Goal: Information Seeking & Learning: Check status

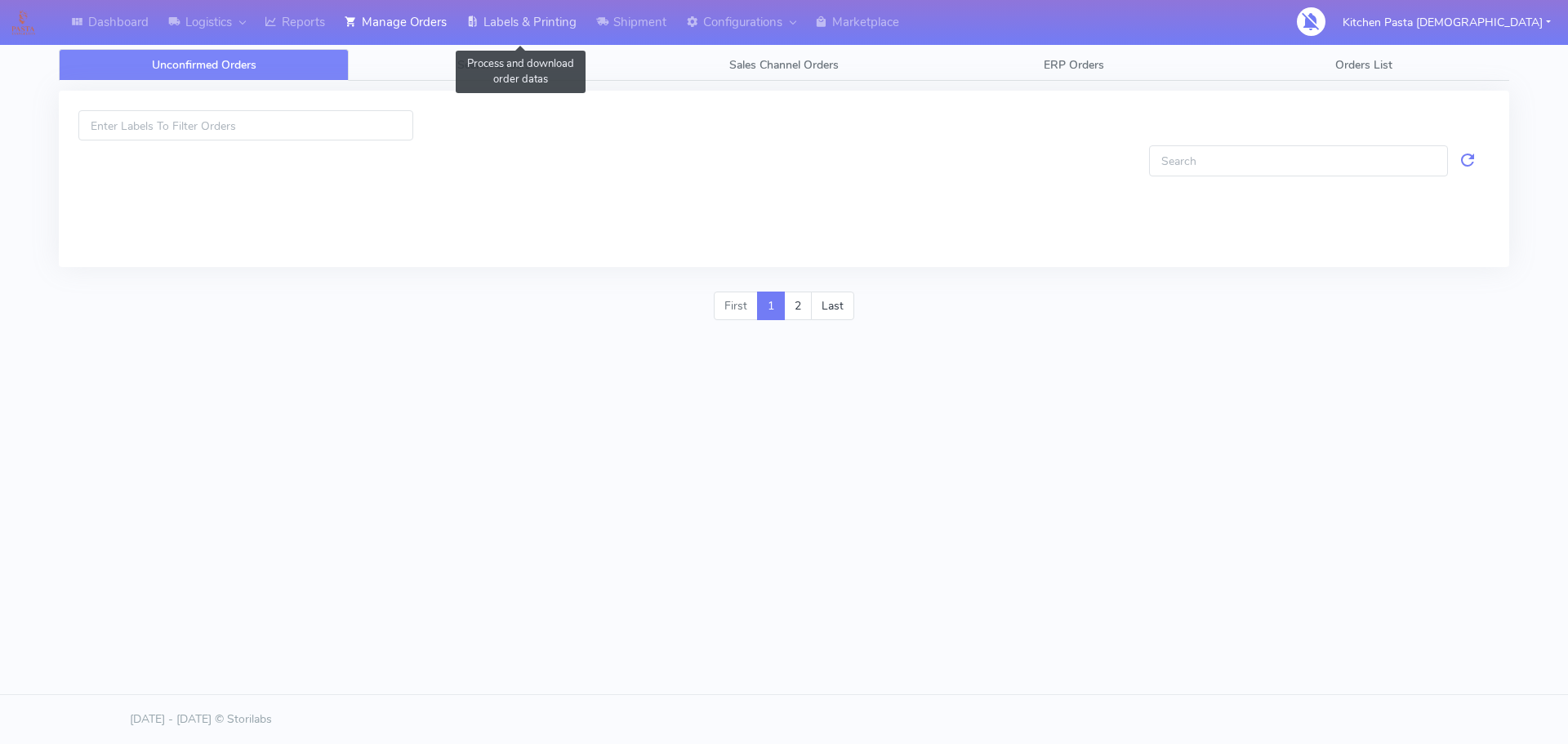
click at [526, 31] on link "Labels & Printing" at bounding box center [522, 22] width 130 height 45
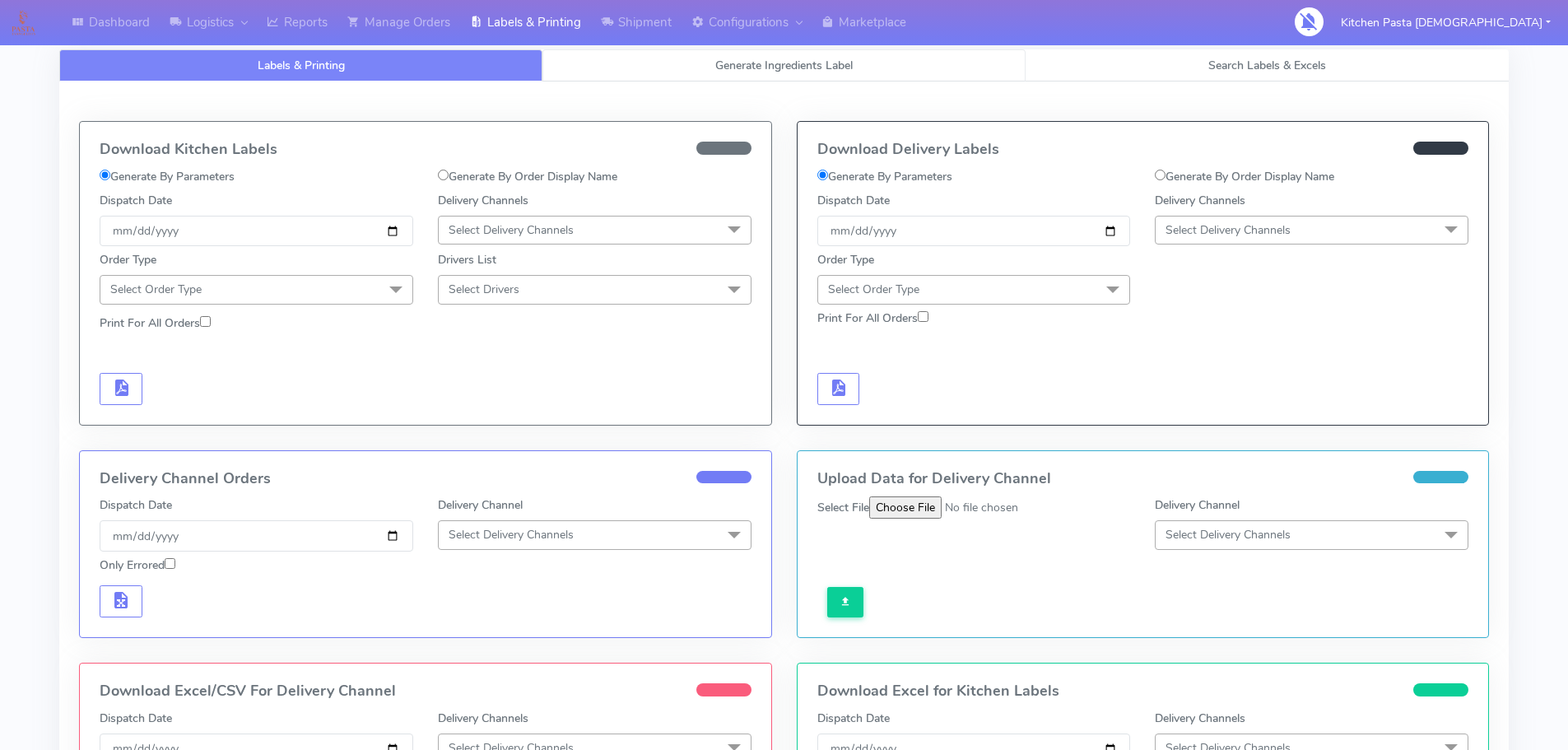
click at [664, 71] on link "Generate Ingredients Label" at bounding box center [784, 65] width 484 height 32
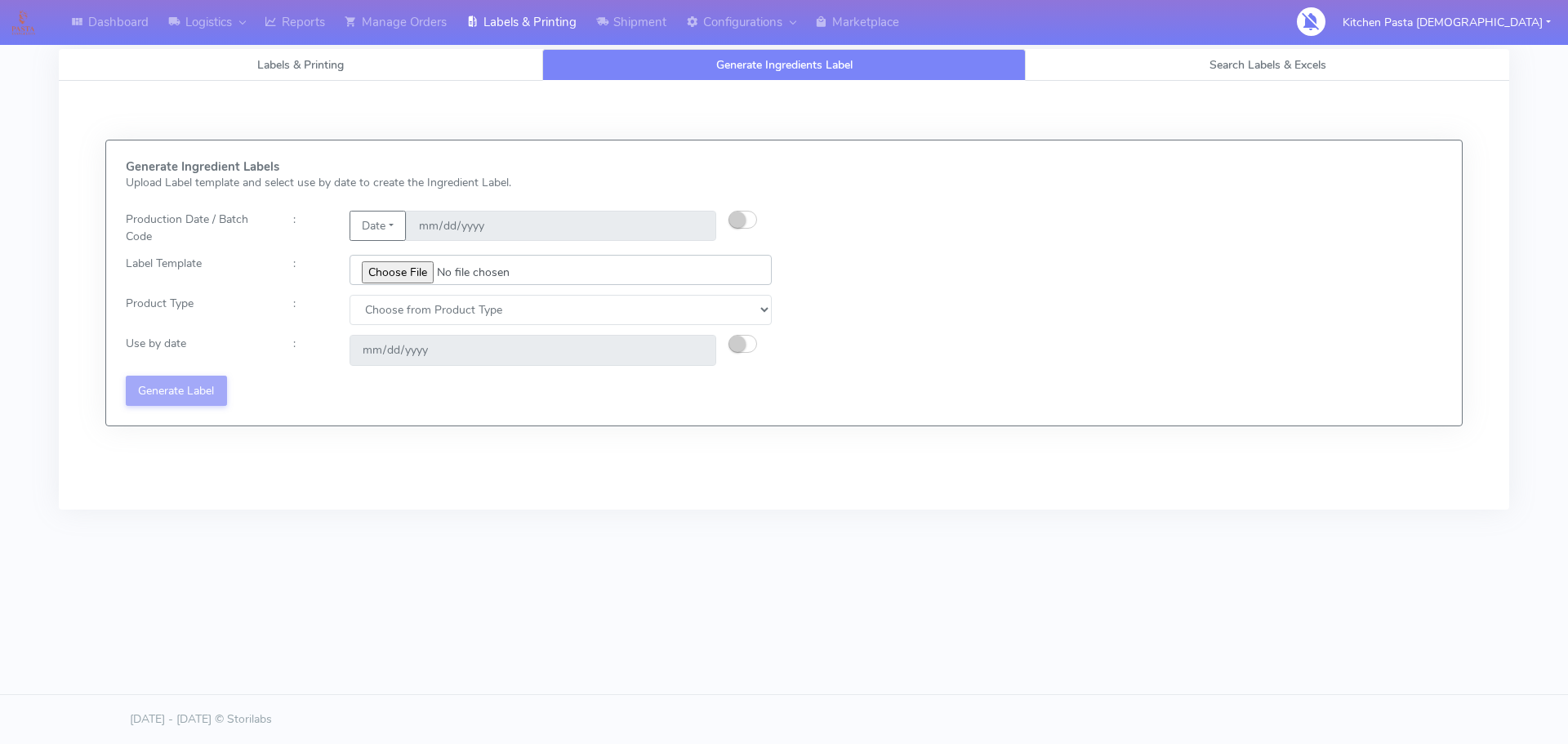
click at [390, 264] on input "file" at bounding box center [560, 269] width 423 height 30
type input "C:\fakepath\Spicy Prawn Mac and Cheese v1.jpg"
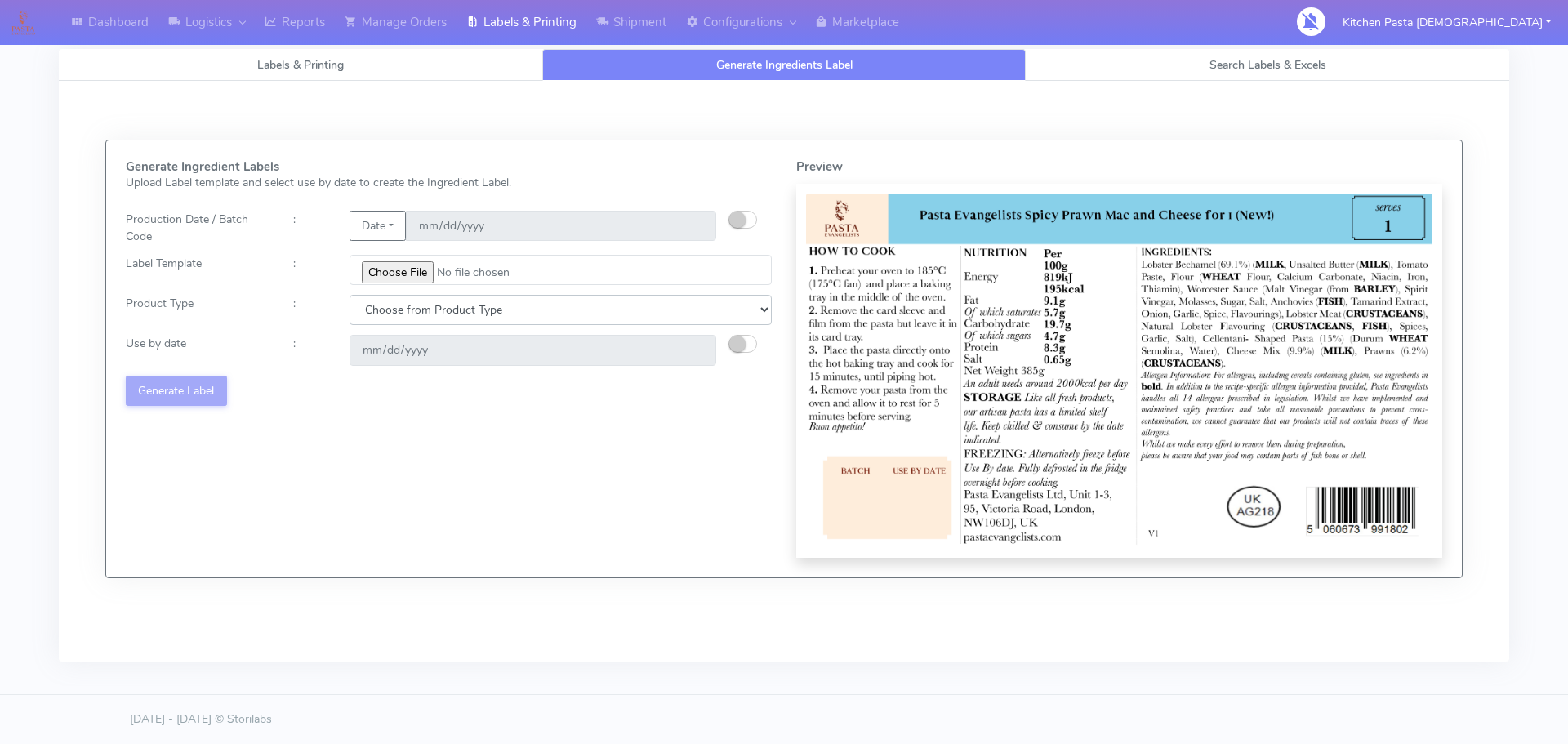
drag, startPoint x: 413, startPoint y: 312, endPoint x: 411, endPoint y: 321, distance: 9.2
click at [413, 312] on select "Choose from Product Type ECOM ERETAIL CIRCULAR CIRC_DESERTS LASAGNE" at bounding box center [560, 309] width 423 height 30
select select "4"
click at [349, 294] on select "Choose from Product Type ECOM ERETAIL CIRCULAR CIRC_DESERTS LASAGNE" at bounding box center [560, 309] width 423 height 30
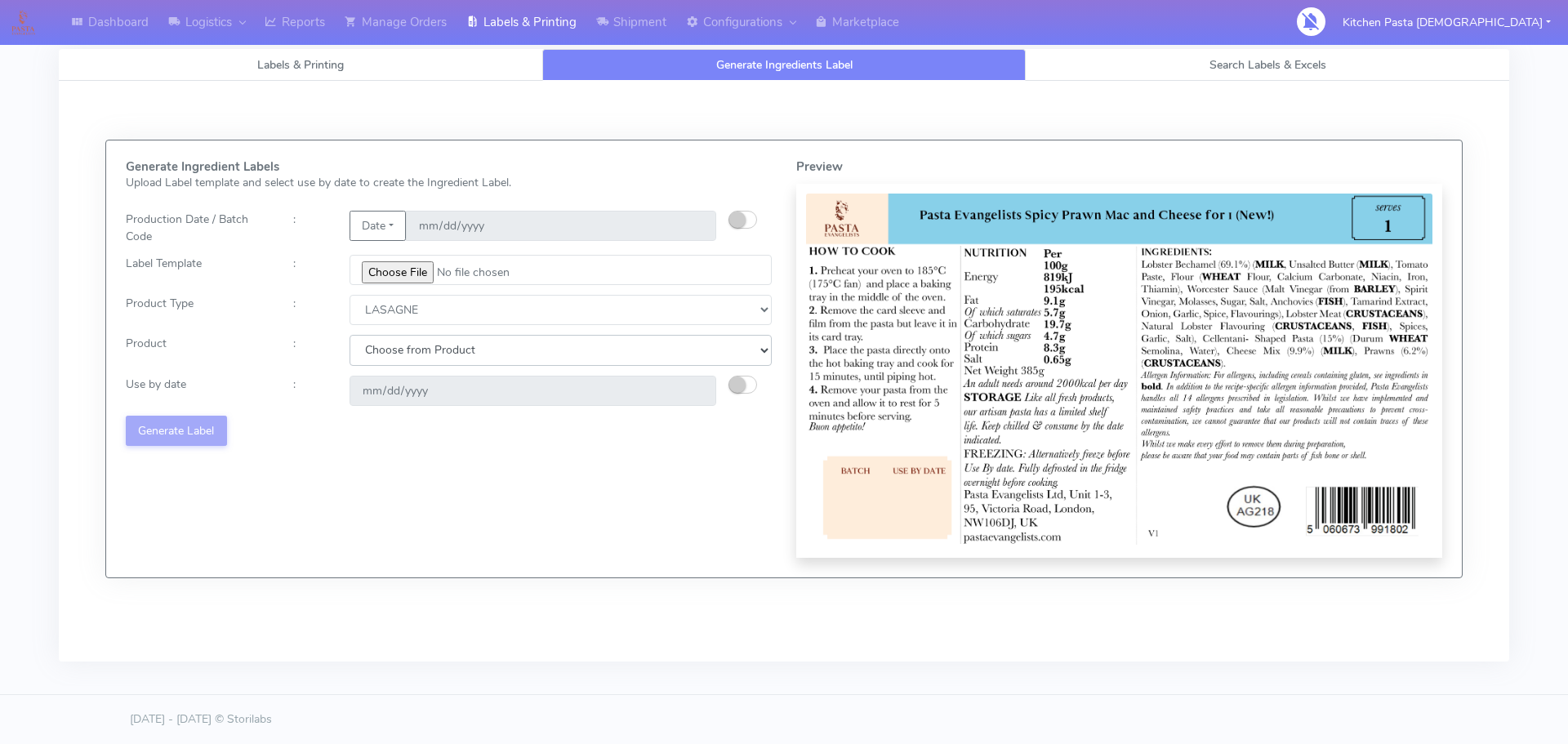
drag, startPoint x: 423, startPoint y: 343, endPoint x: 417, endPoint y: 349, distance: 8.5
click at [423, 343] on select "Choose from Product LASAGNE" at bounding box center [560, 349] width 423 height 30
select select "0"
click at [349, 334] on select "Choose from Product LASAGNE" at bounding box center [560, 349] width 423 height 30
type input "2025-10-16"
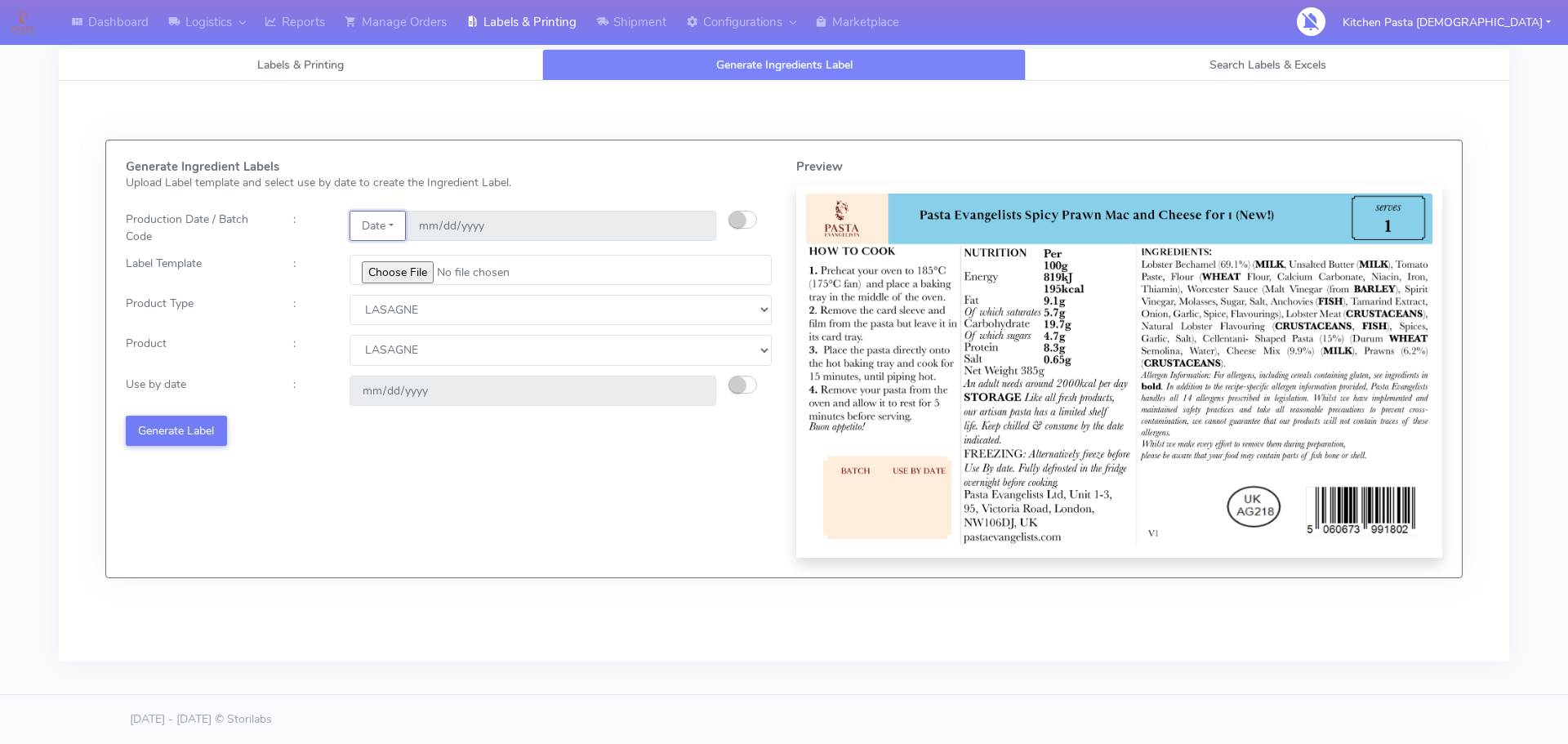
click at [393, 230] on button "Date" at bounding box center [377, 225] width 56 height 30
click at [393, 260] on link "Code" at bounding box center [414, 259] width 129 height 27
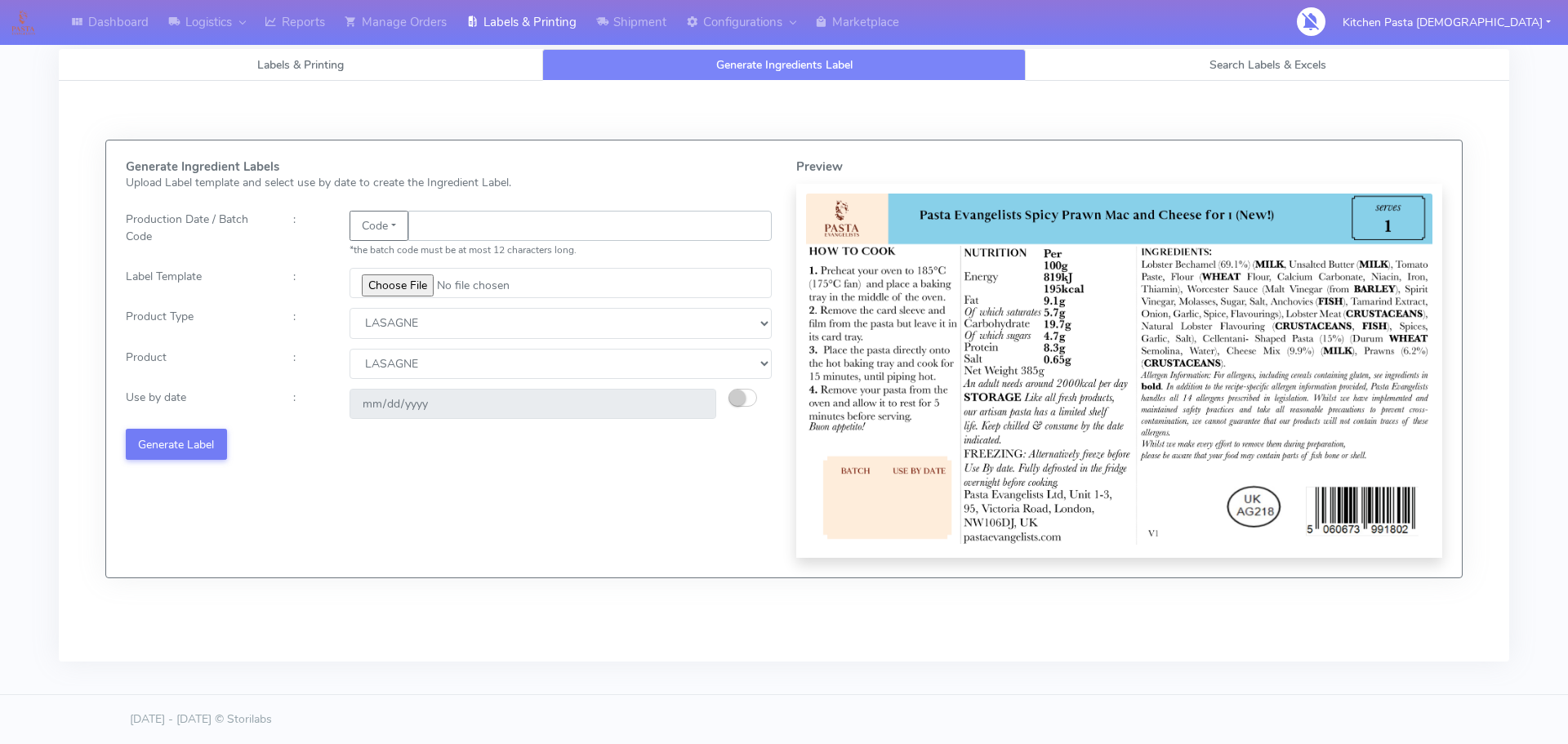
click at [449, 235] on input "text" at bounding box center [590, 225] width 364 height 30
type input "25279"
click at [394, 284] on input "file" at bounding box center [560, 282] width 423 height 30
click at [745, 394] on button "button" at bounding box center [742, 397] width 28 height 18
click at [699, 404] on input "2025-10-16" at bounding box center [533, 403] width 367 height 30
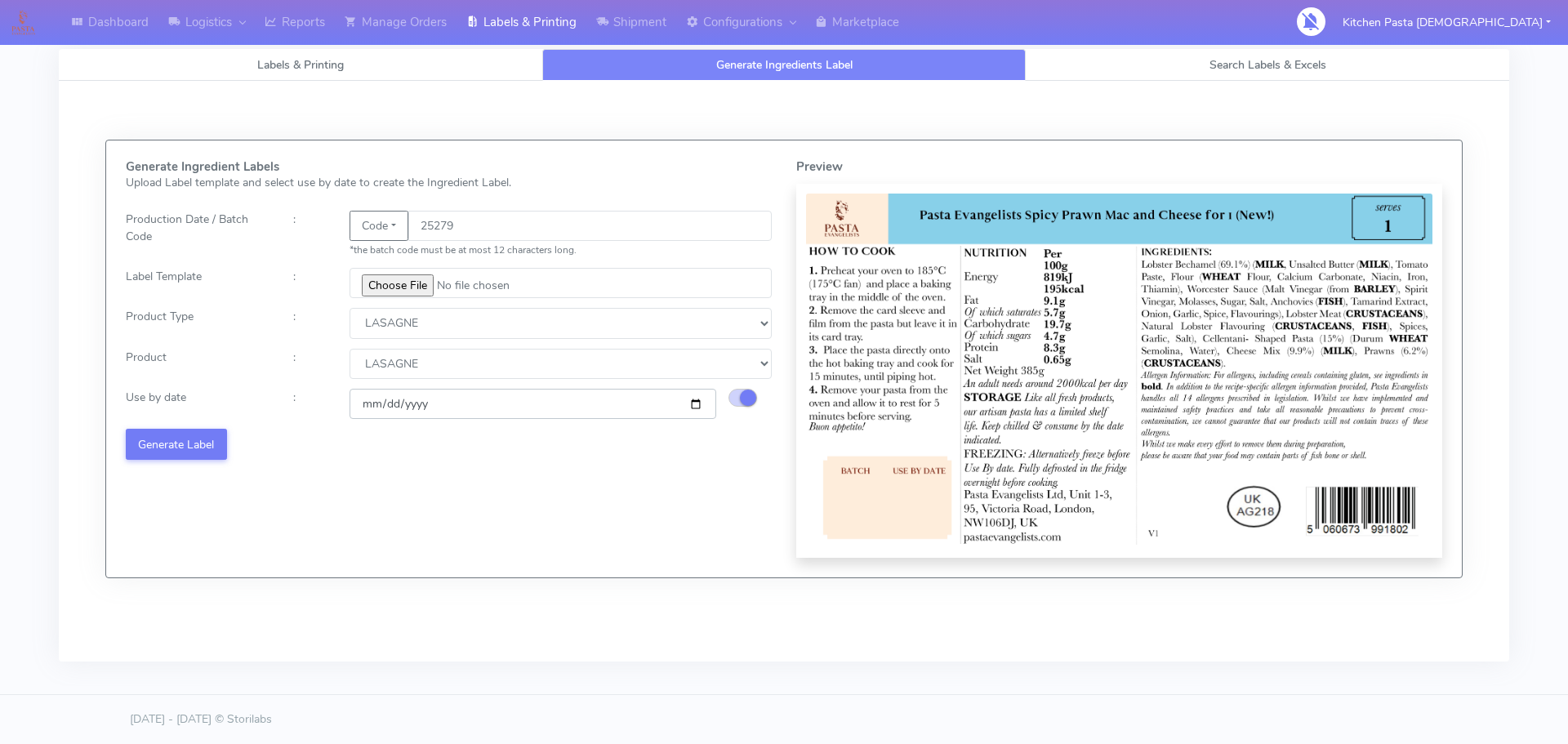
type input "2025-10-20"
click at [200, 439] on button "Generate Label" at bounding box center [176, 443] width 102 height 30
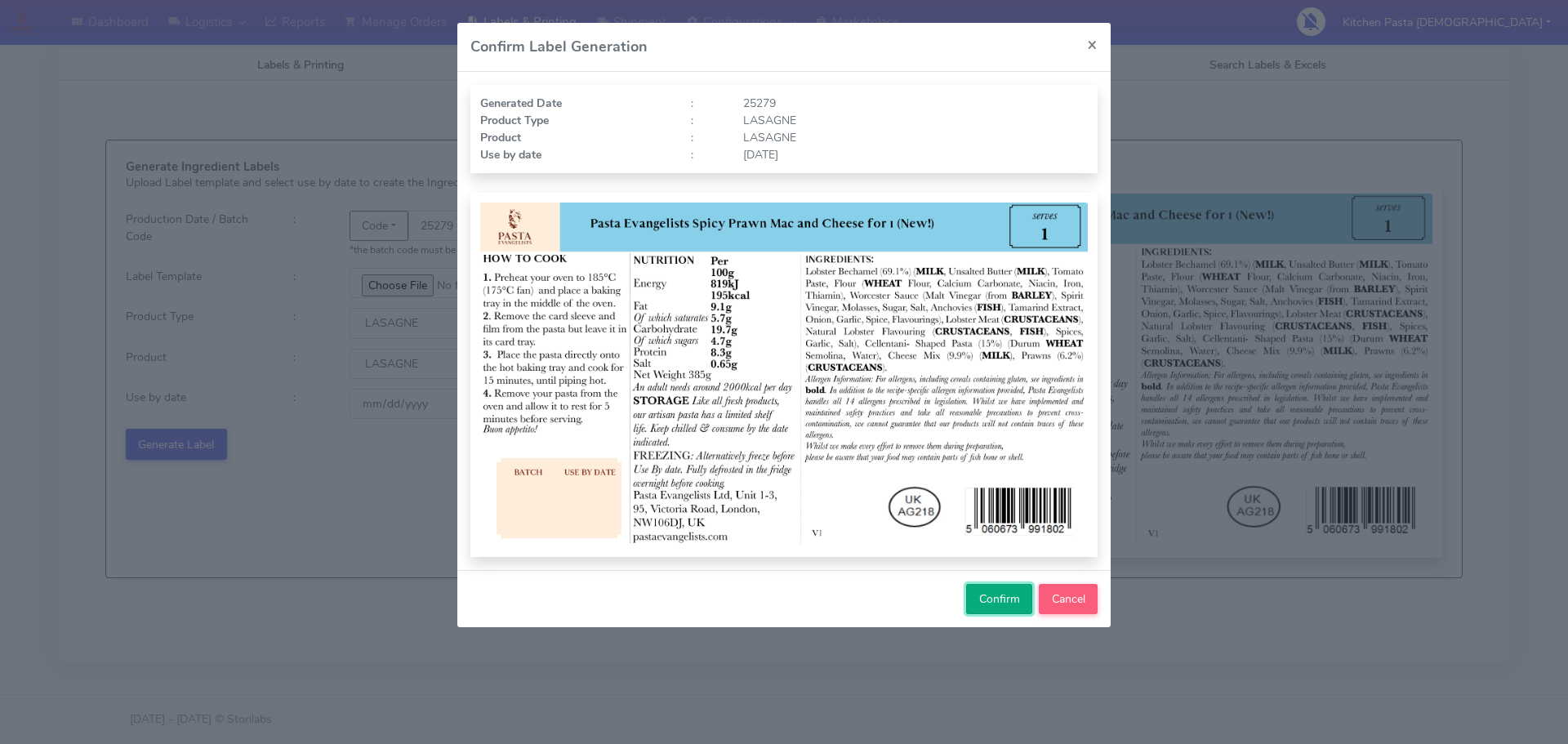
click at [996, 592] on span "Confirm" at bounding box center [1000, 599] width 41 height 15
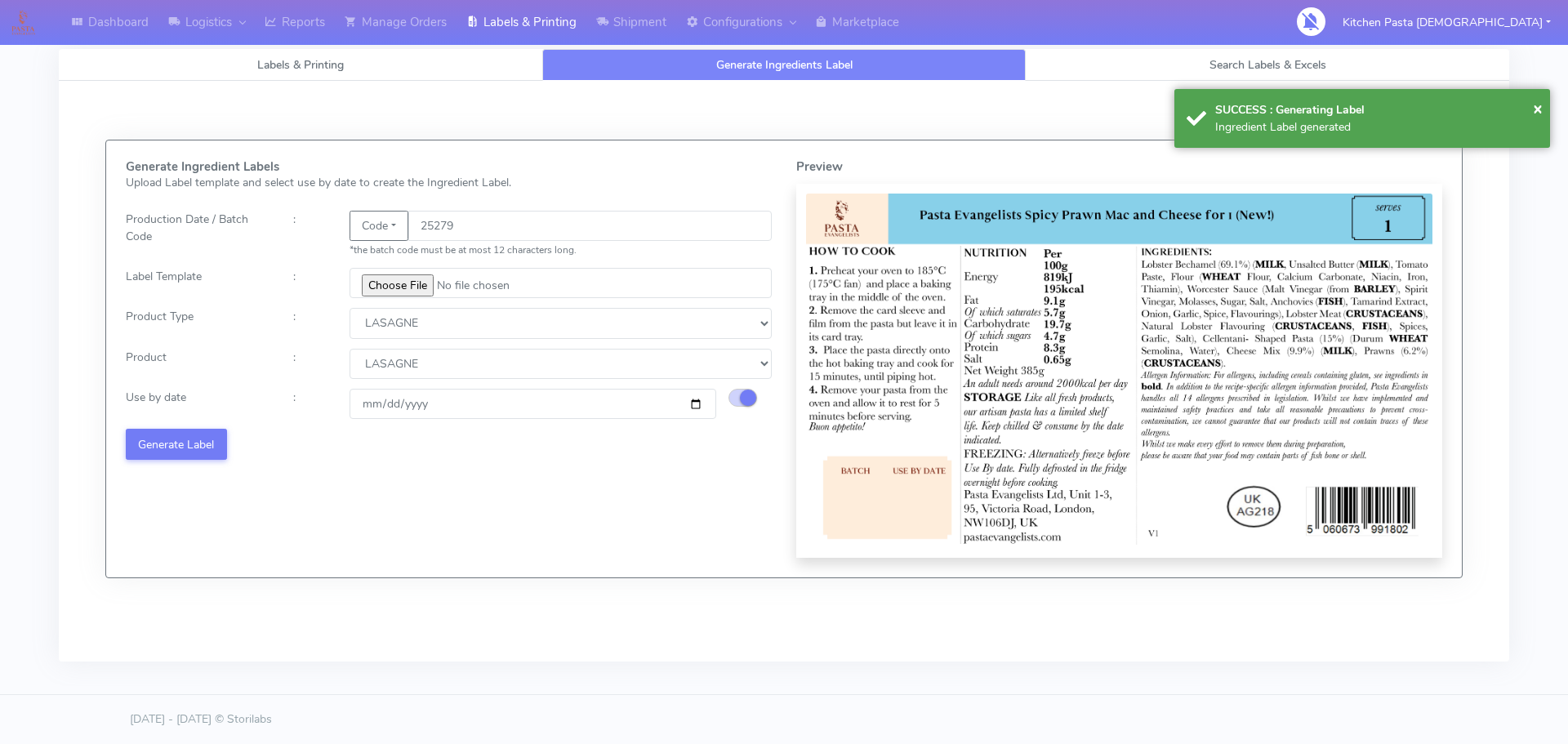
select select
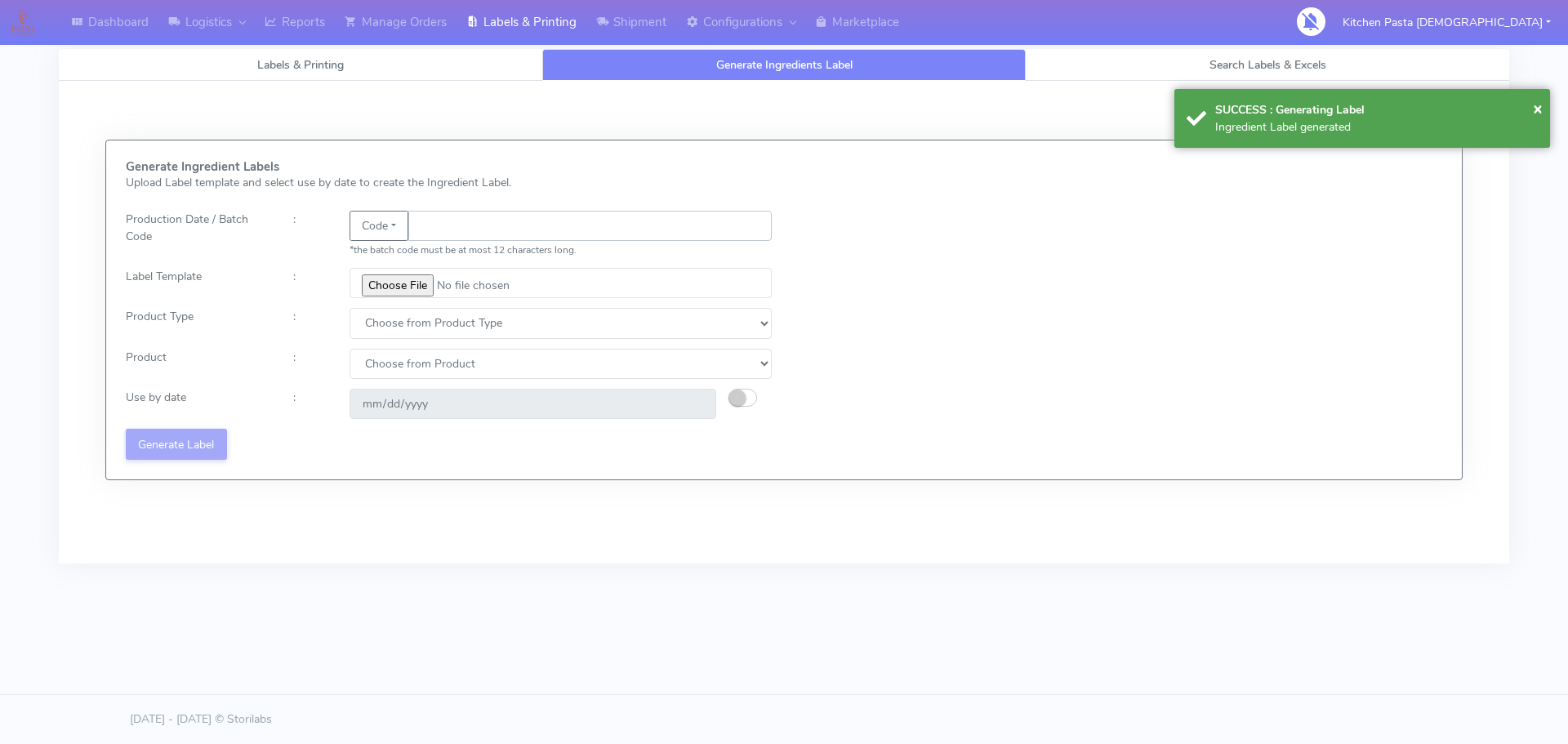
click at [475, 231] on input "text" at bounding box center [590, 225] width 364 height 30
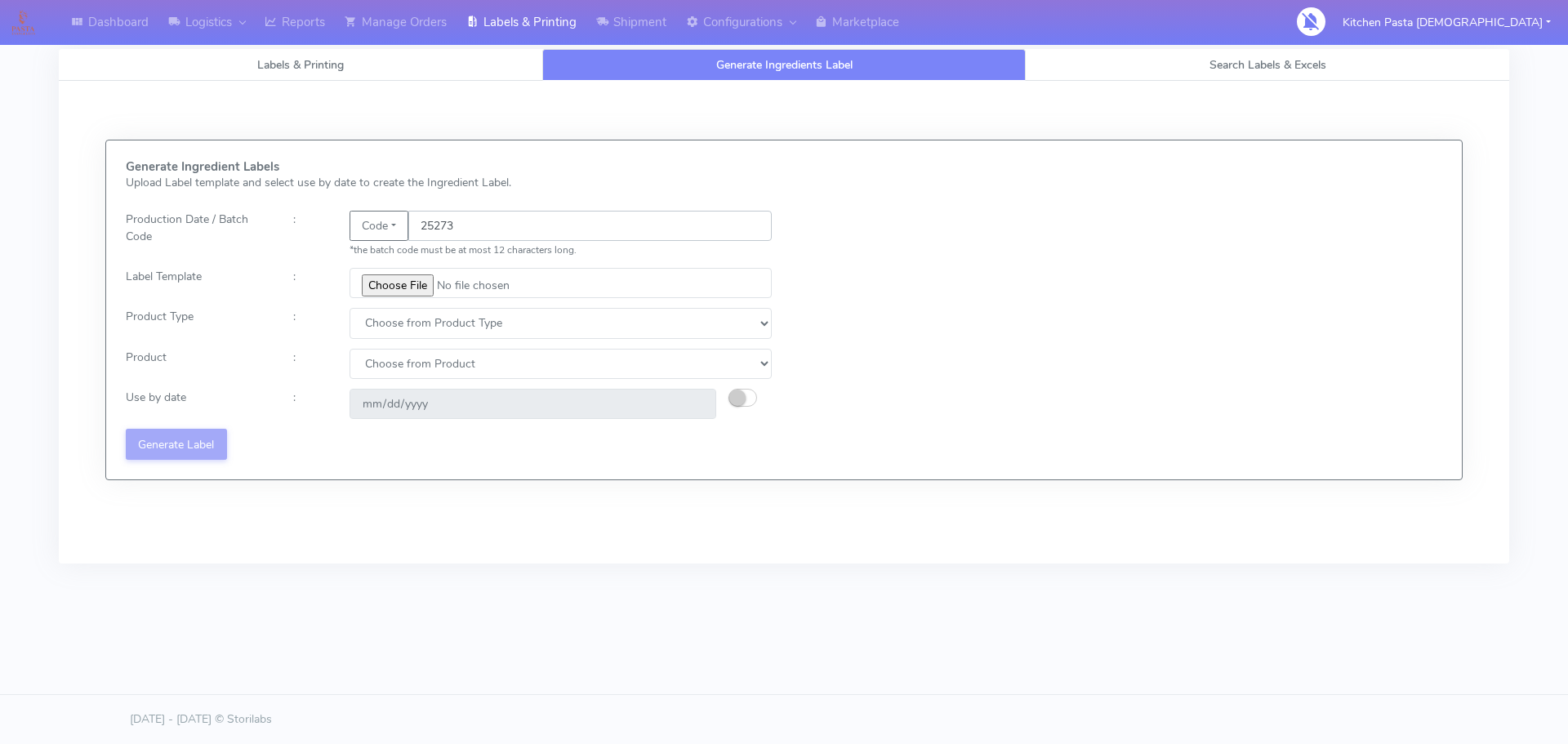
type input "25273"
click at [374, 281] on input "file" at bounding box center [560, 282] width 423 height 30
type input "C:\fakepath\Pasta Evangelists truffle mac & cheese for 1_V2.jpg"
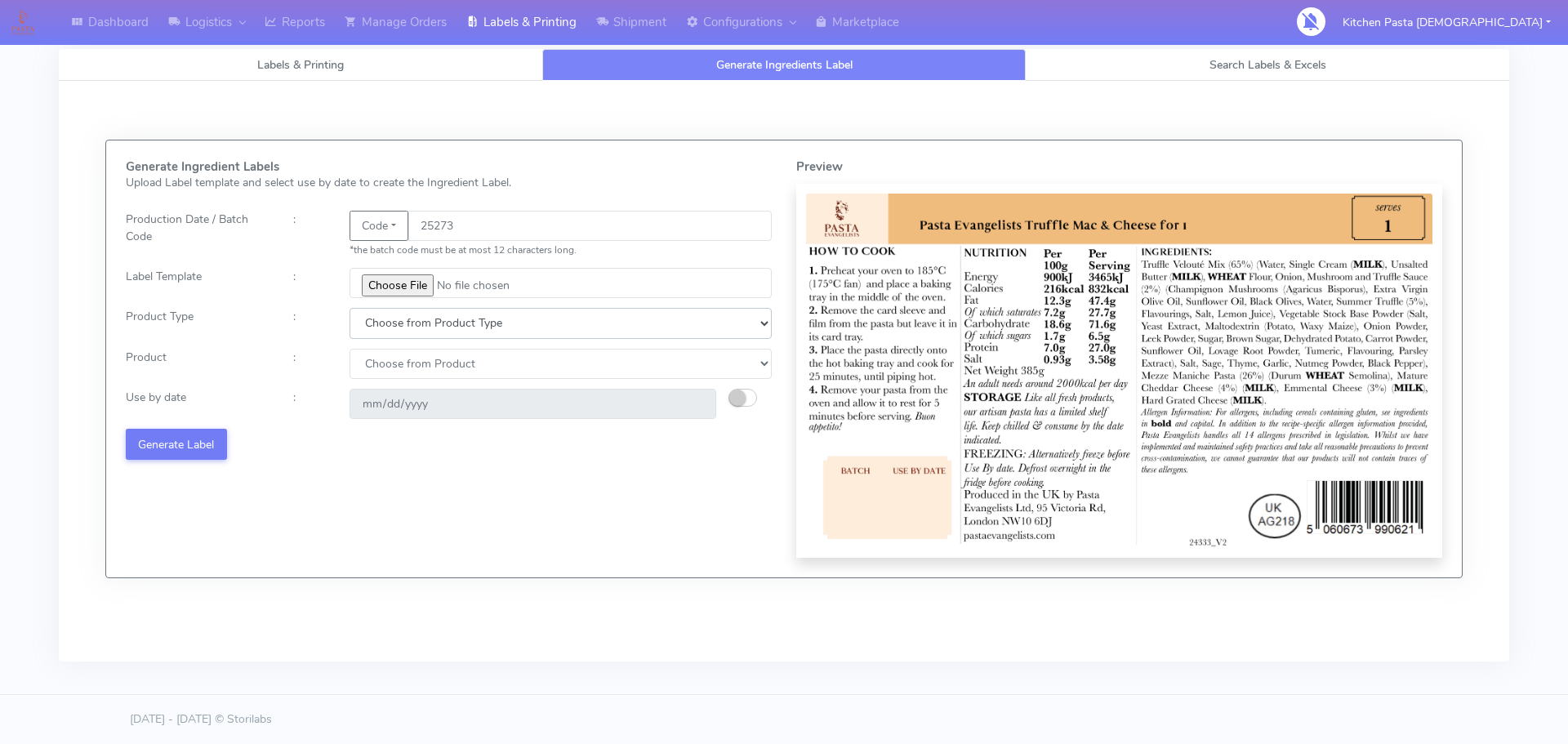
click at [408, 321] on select "Choose from Product Type ECOM ERETAIL CIRCULAR CIRC_DESERTS LASAGNE" at bounding box center [560, 323] width 423 height 30
select select "3"
click at [349, 308] on select "Choose from Product Type ECOM ERETAIL CIRCULAR CIRC_DESERTS LASAGNE" at bounding box center [560, 323] width 423 height 30
select select
drag, startPoint x: 408, startPoint y: 326, endPoint x: 408, endPoint y: 338, distance: 12.0
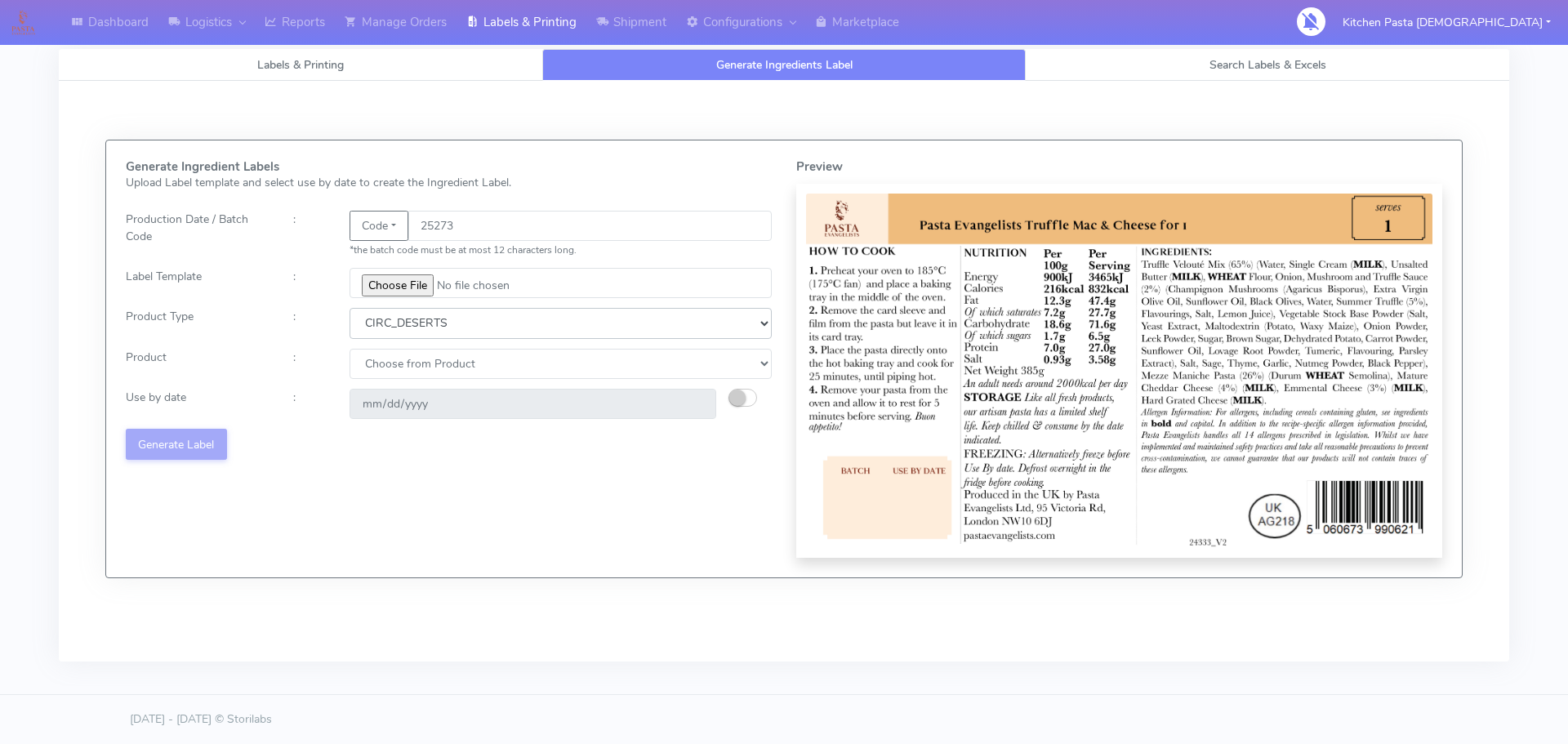
click at [408, 326] on select "Choose from Product Type ECOM ERETAIL CIRCULAR CIRC_DESERTS LASAGNE" at bounding box center [560, 323] width 423 height 30
select select "4"
click at [349, 308] on select "Choose from Product Type ECOM ERETAIL CIRCULAR CIRC_DESERTS LASAGNE" at bounding box center [560, 323] width 423 height 30
click at [397, 359] on select "Choose from Product LASAGNE" at bounding box center [560, 363] width 423 height 30
select select "0"
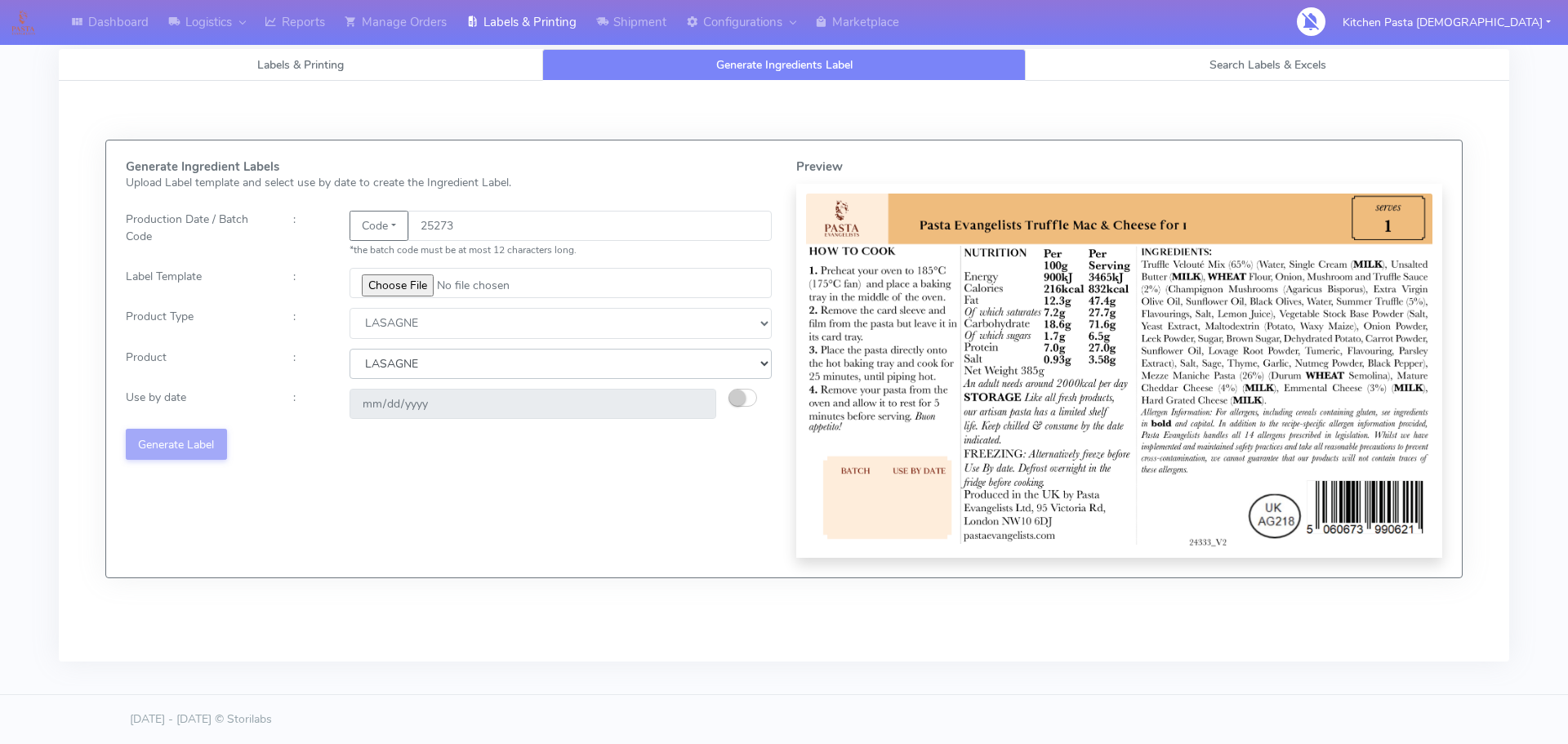
click at [349, 348] on select "Choose from Product LASAGNE" at bounding box center [560, 363] width 423 height 30
click at [735, 394] on small "button" at bounding box center [737, 397] width 16 height 16
click at [697, 401] on input "2025-10-16" at bounding box center [533, 403] width 367 height 30
type input "2025-10-18"
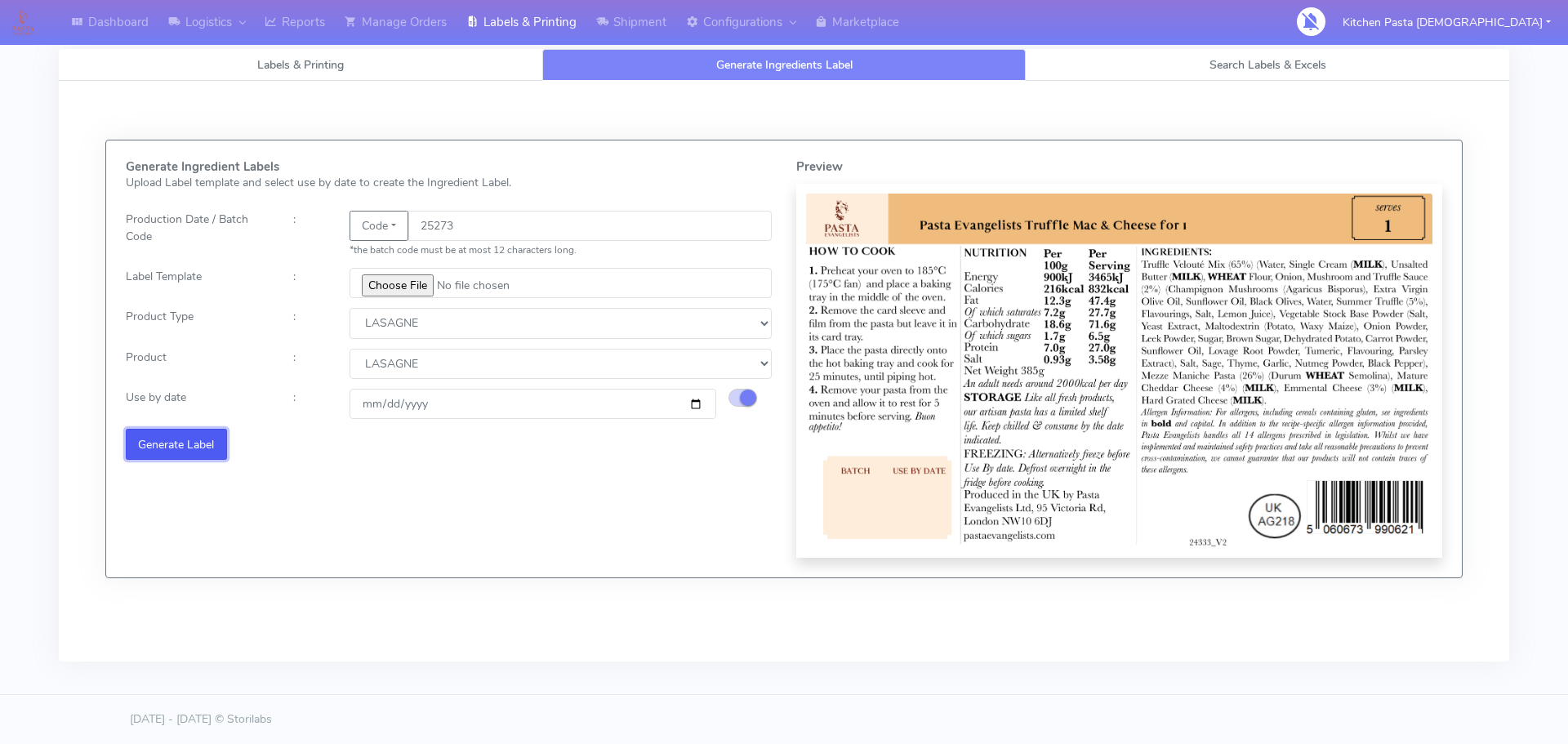
click at [209, 443] on button "Generate Label" at bounding box center [176, 443] width 102 height 30
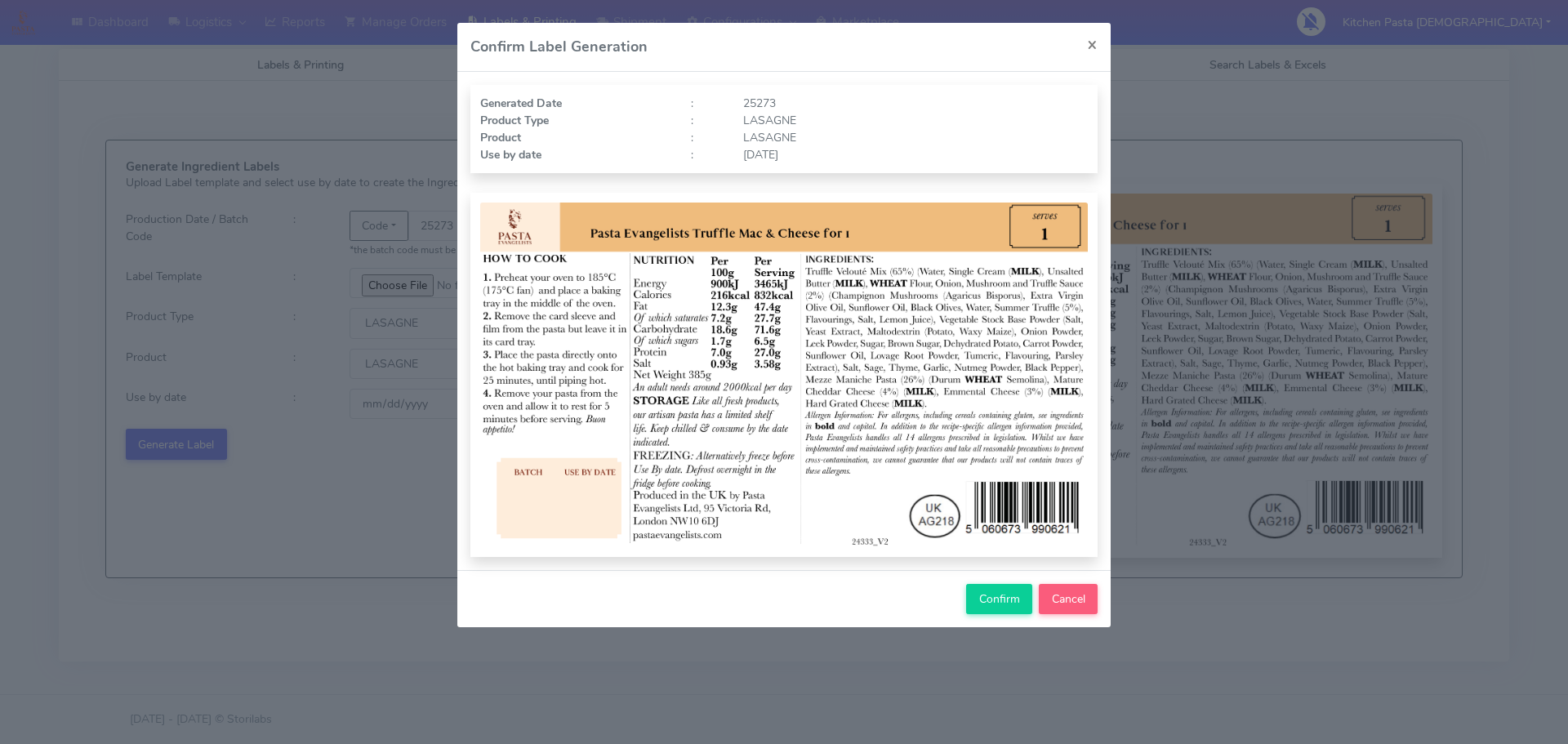
click at [957, 593] on div "Confirm Cancel" at bounding box center [784, 598] width 653 height 57
click at [973, 595] on button "Confirm" at bounding box center [999, 598] width 66 height 30
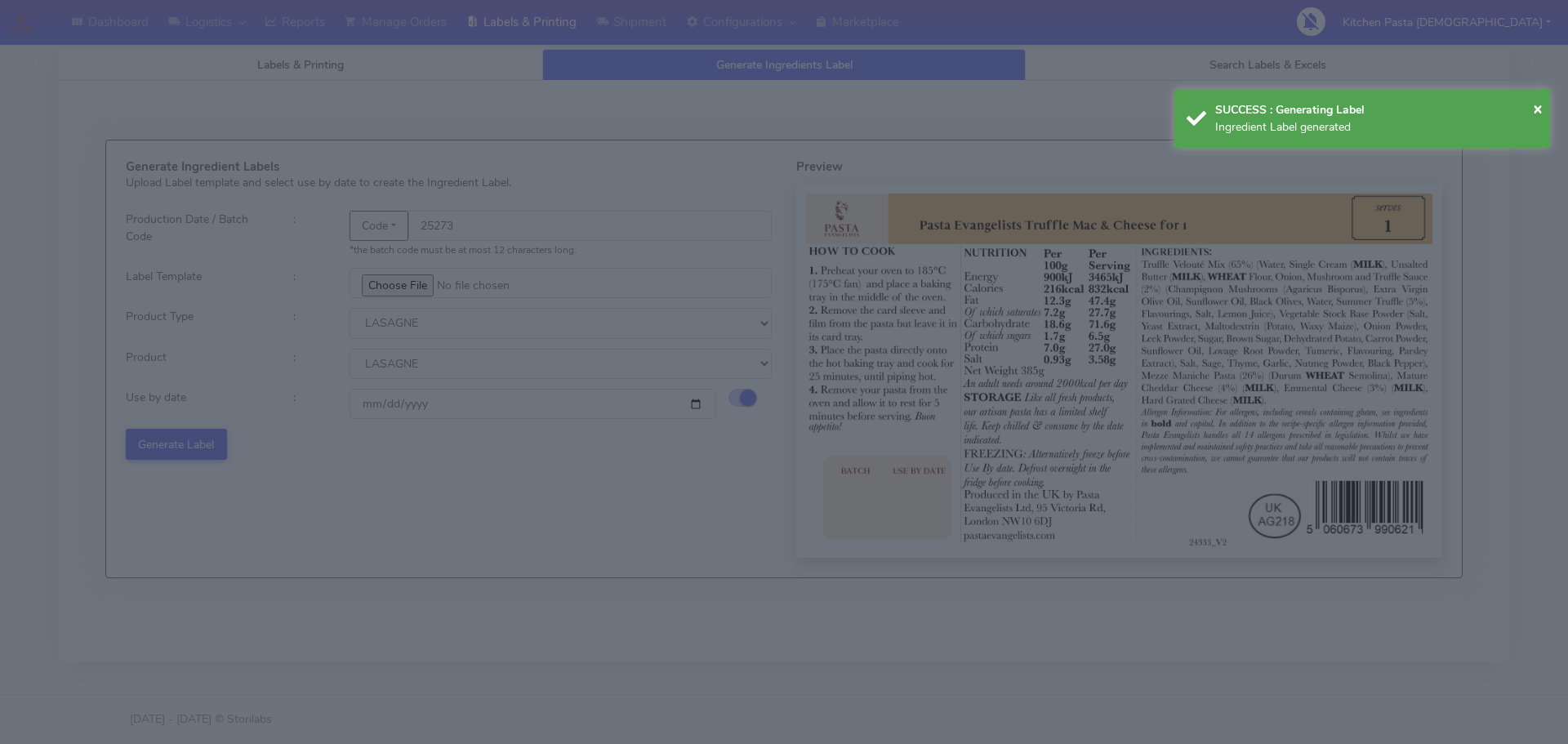
select select
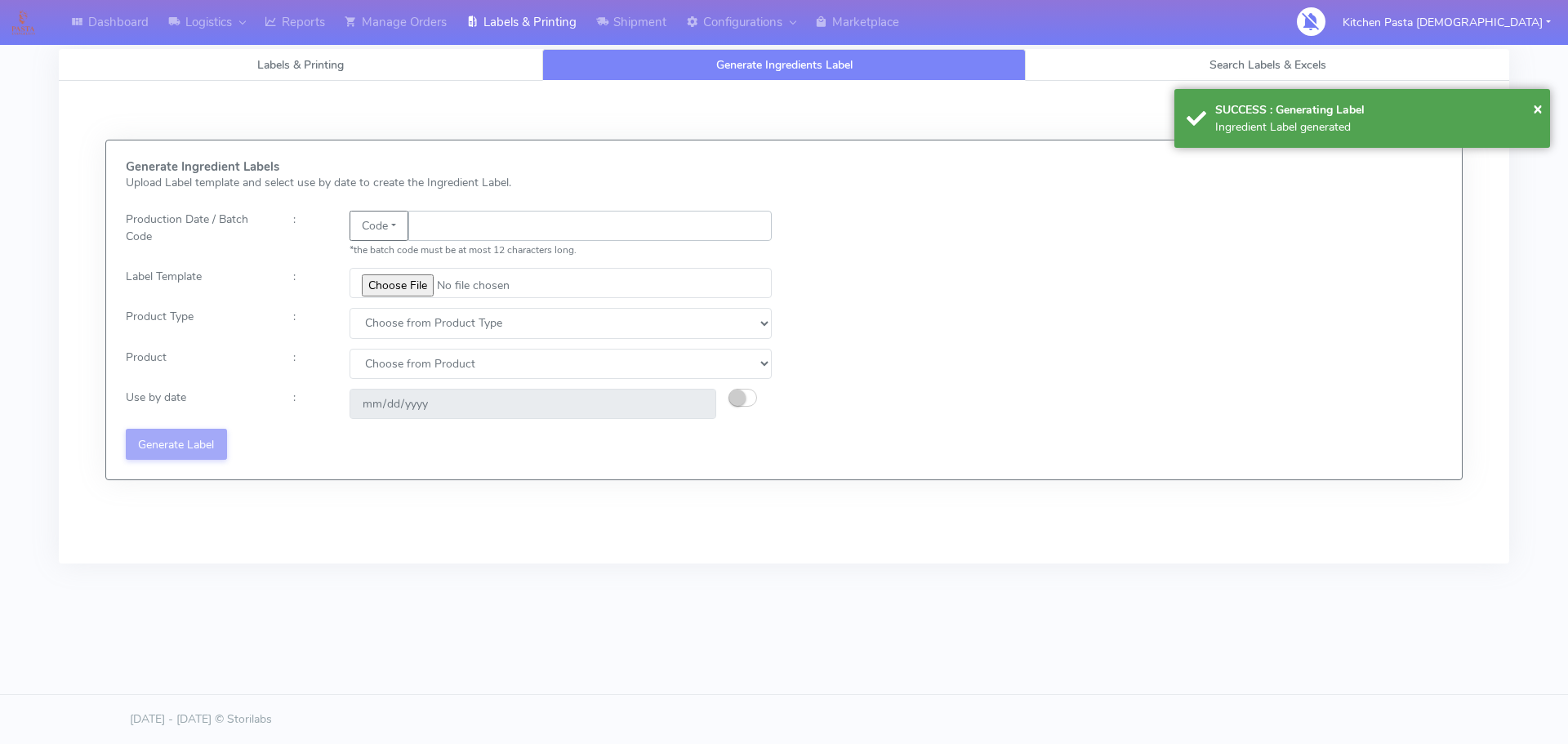
click at [452, 230] on input "text" at bounding box center [590, 225] width 364 height 30
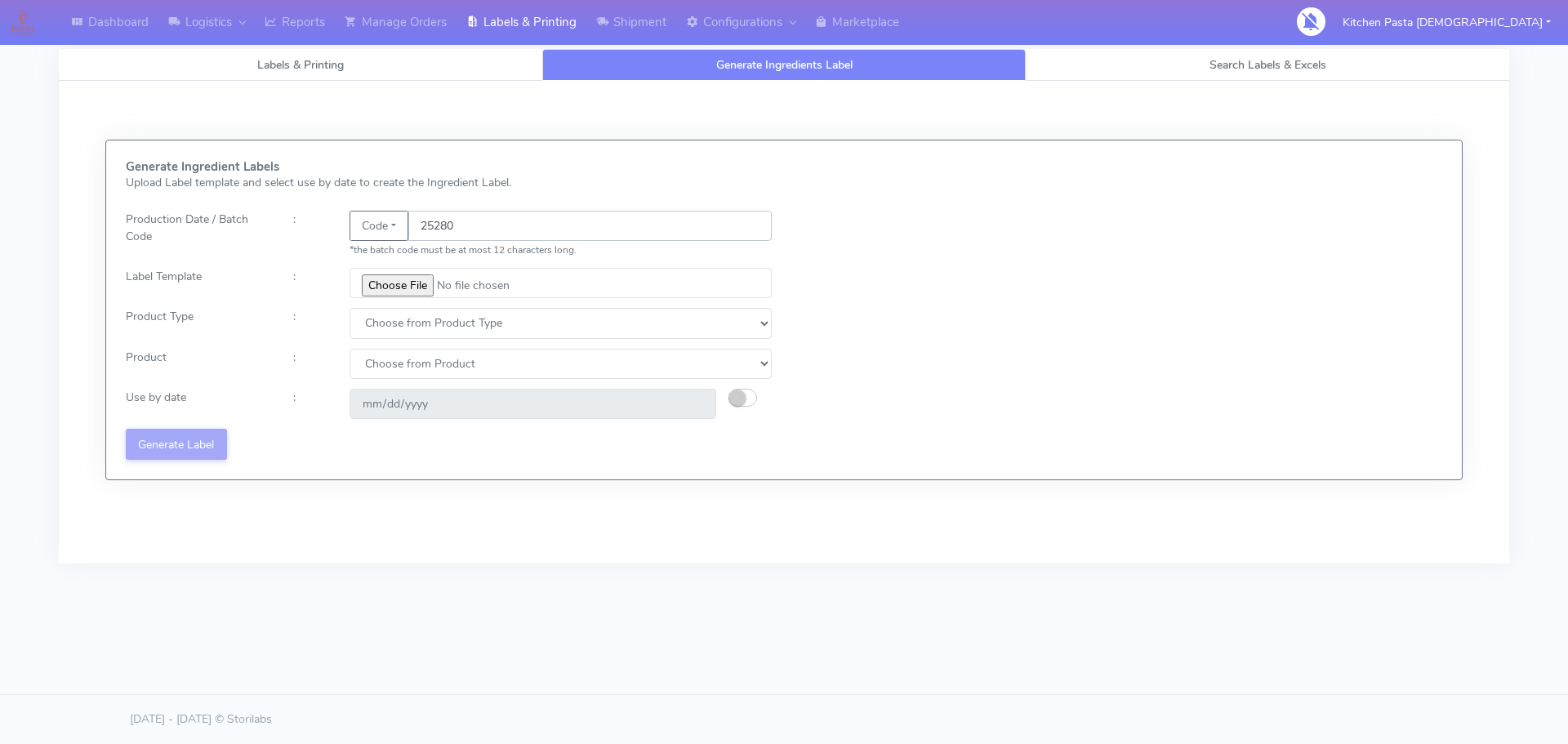
type input "25280"
click at [378, 281] on input "file" at bounding box center [560, 282] width 423 height 30
type input "C:\fakepath\Beef & Chianti Lasagne 1 v3.jpg"
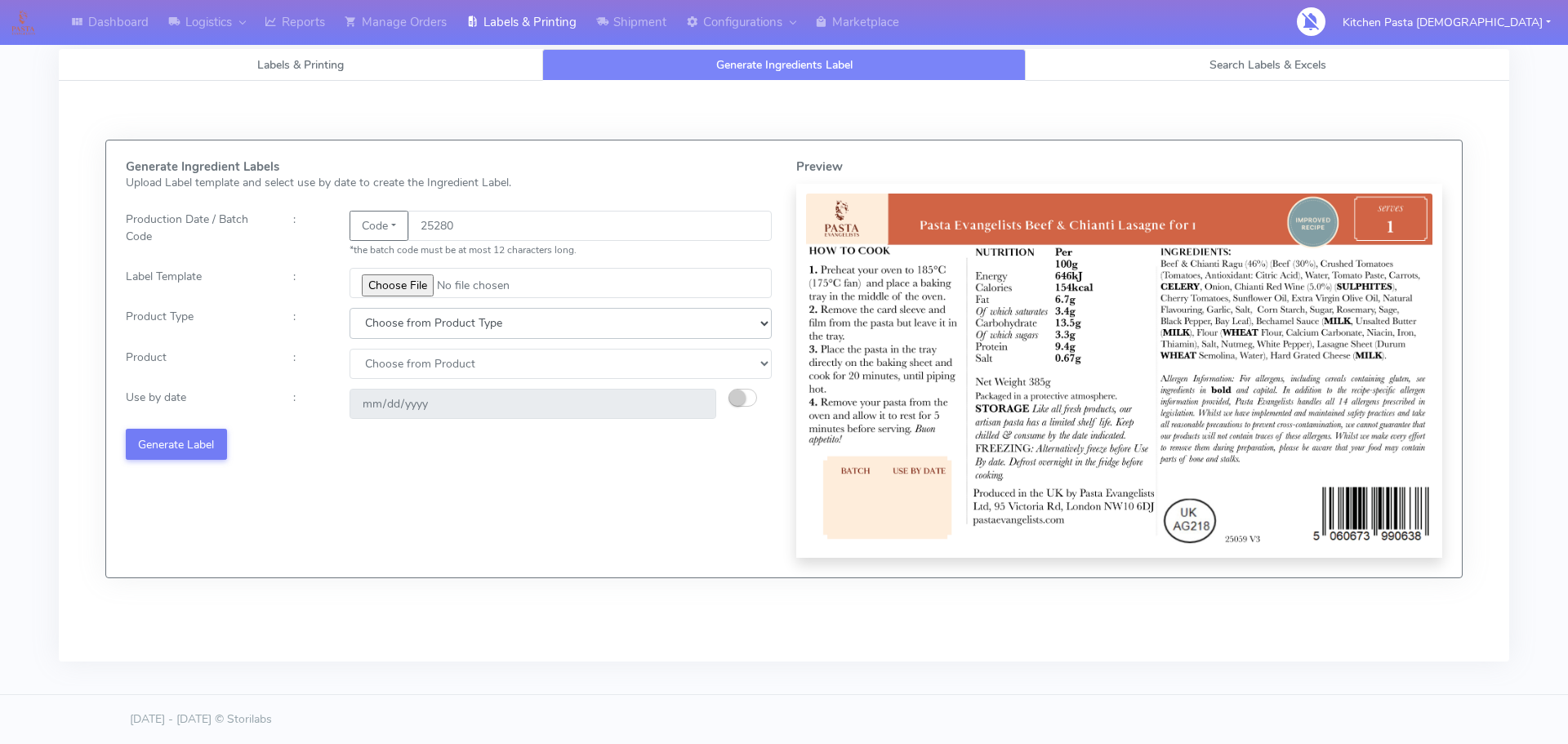
click at [423, 328] on select "Choose from Product Type ECOM ERETAIL CIRCULAR CIRC_DESERTS LASAGNE" at bounding box center [560, 323] width 423 height 30
select select "4"
click at [349, 308] on select "Choose from Product Type ECOM ERETAIL CIRCULAR CIRC_DESERTS LASAGNE" at bounding box center [560, 323] width 423 height 30
click at [399, 366] on select "Choose from Product LASAGNE" at bounding box center [560, 363] width 423 height 30
select select "0"
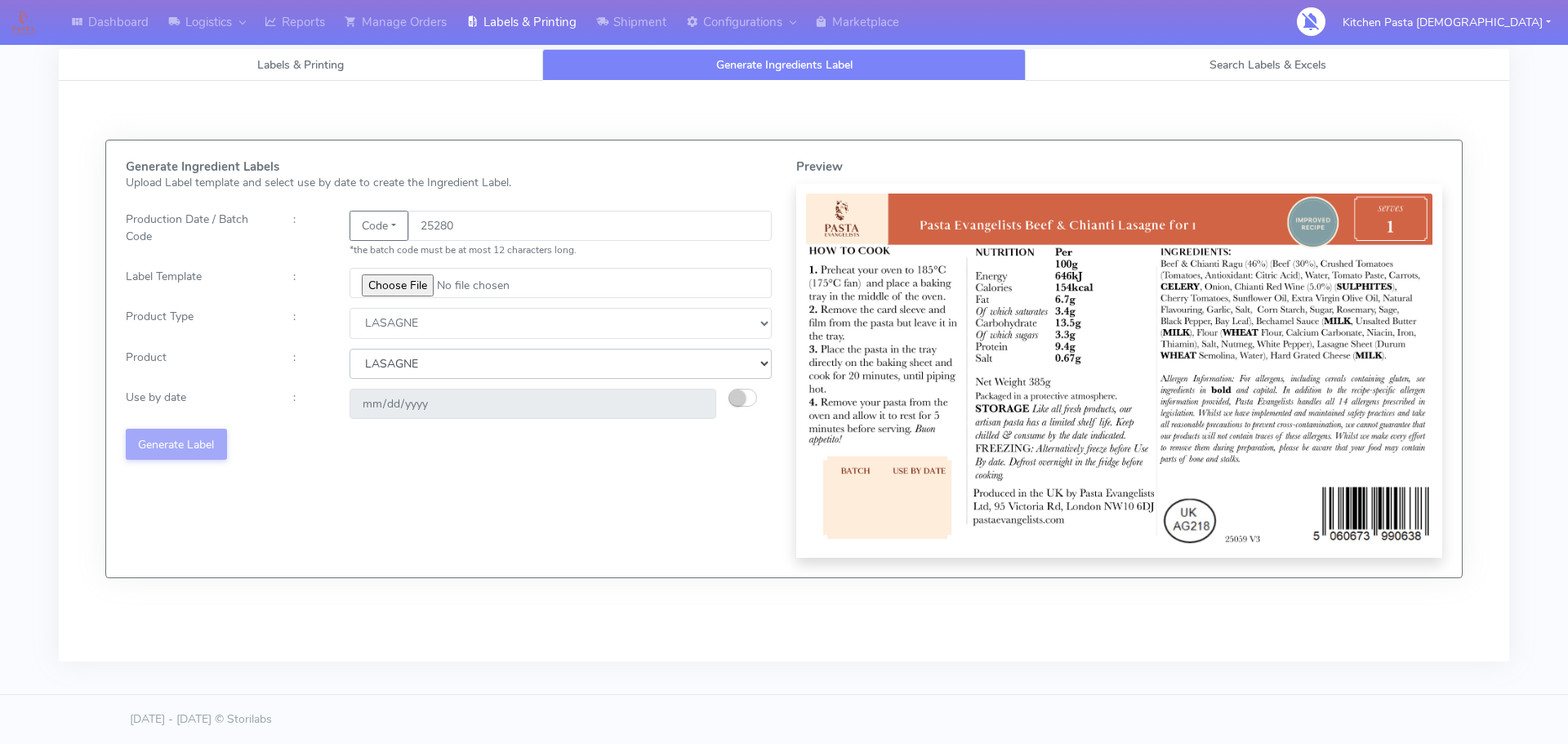
click at [349, 348] on select "Choose from Product LASAGNE" at bounding box center [560, 363] width 423 height 30
click at [756, 398] on button "button" at bounding box center [742, 397] width 28 height 18
click at [700, 405] on input "2025-10-16" at bounding box center [533, 403] width 367 height 30
type input "2025-10-20"
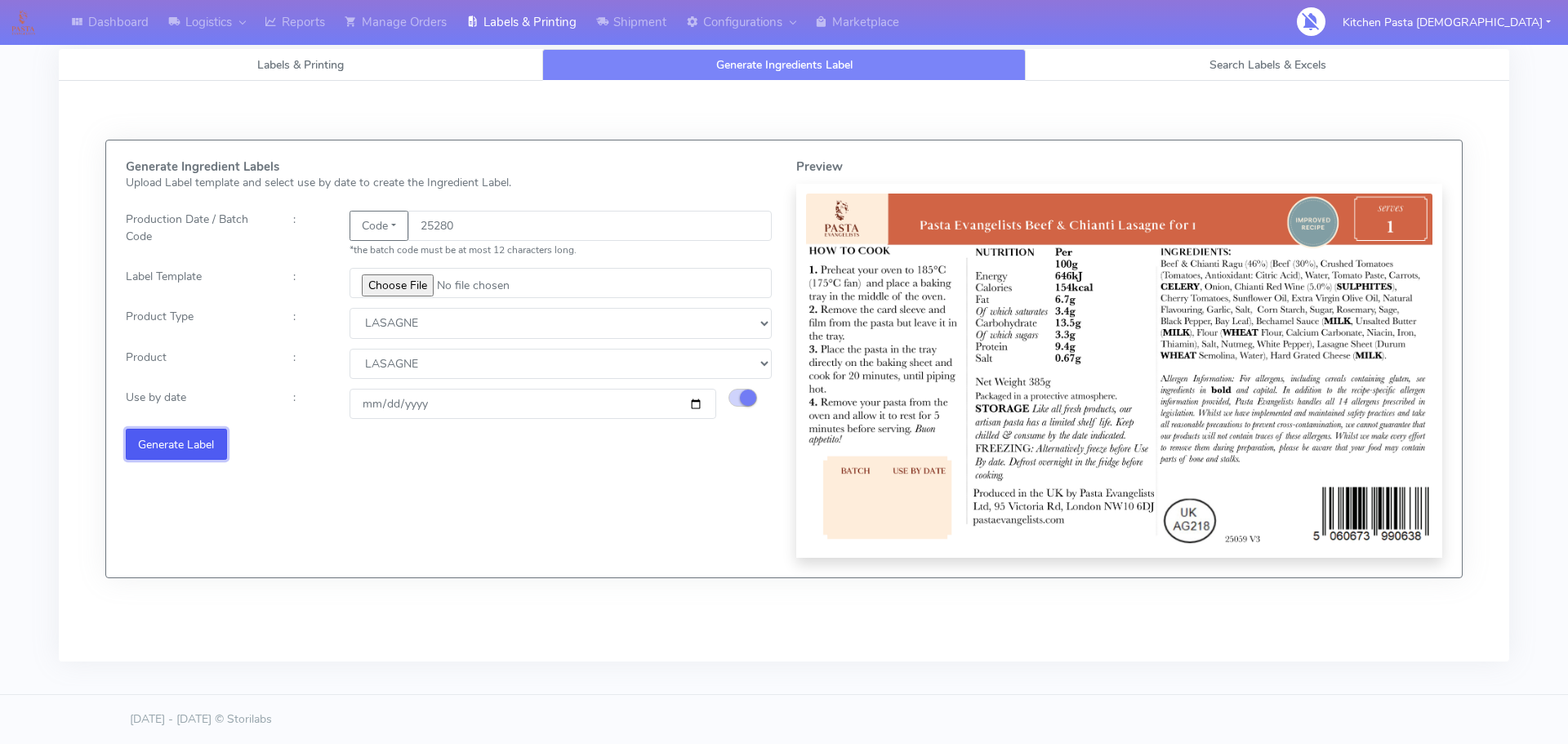
click at [209, 446] on button "Generate Label" at bounding box center [176, 443] width 102 height 30
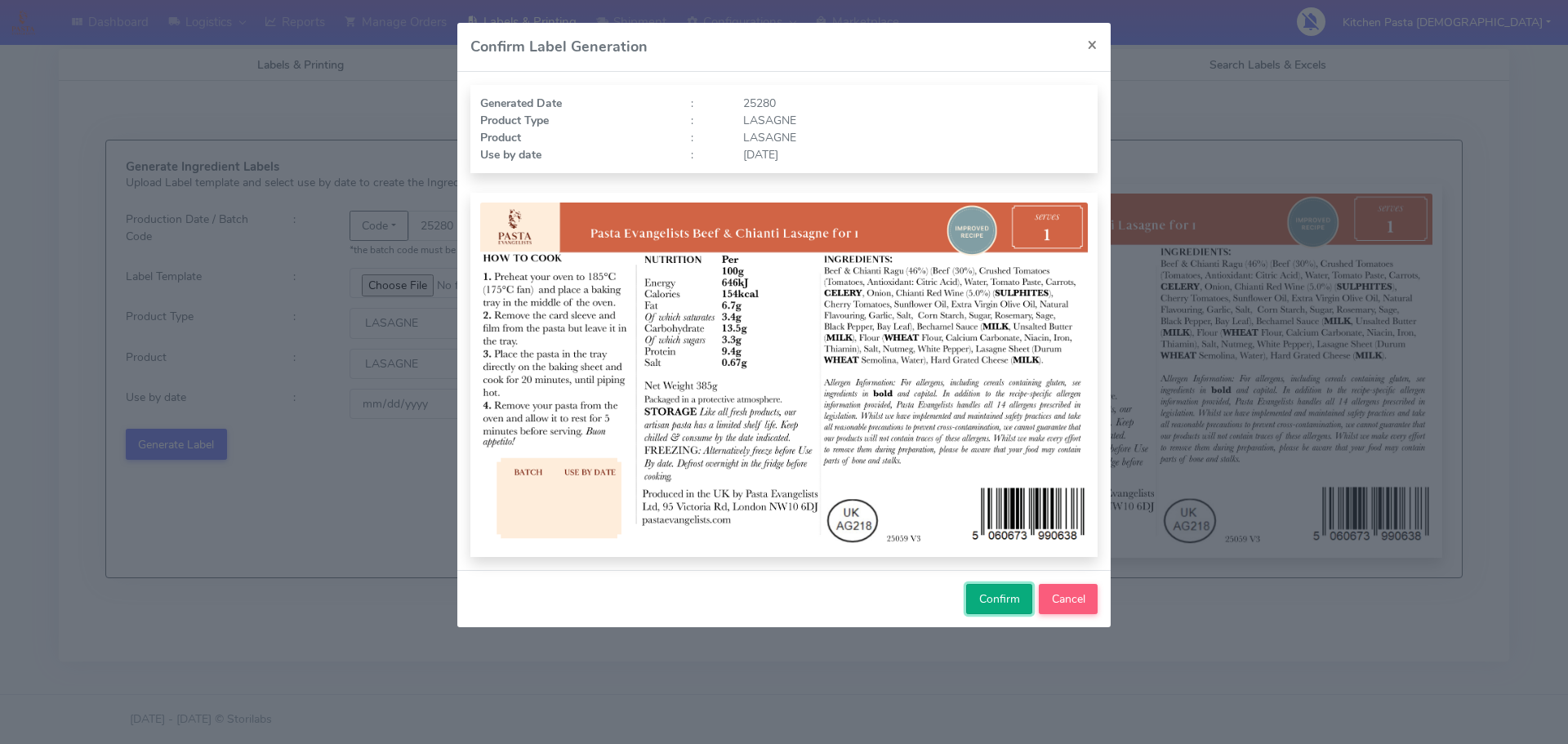
click at [998, 593] on span "Confirm" at bounding box center [1000, 599] width 41 height 15
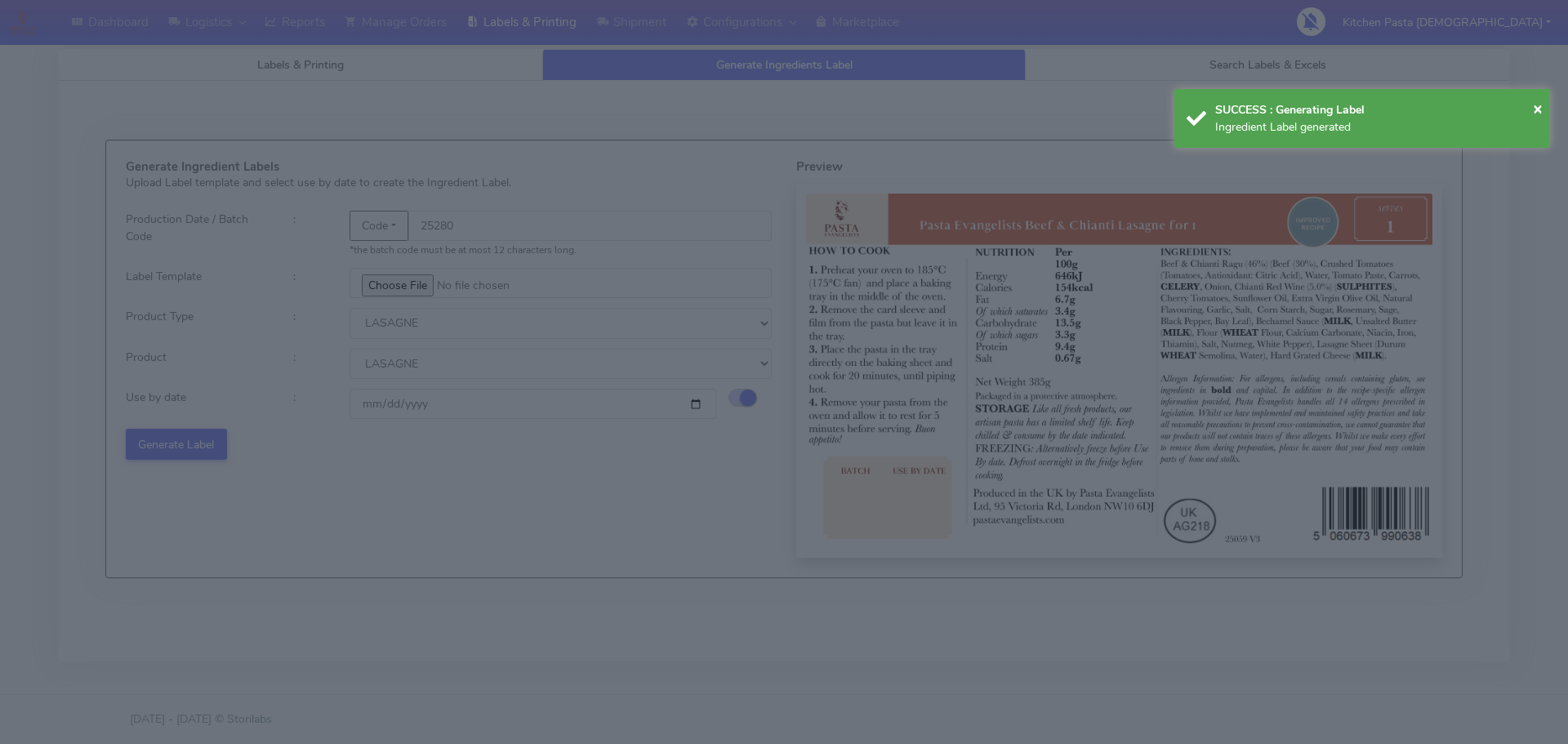
select select
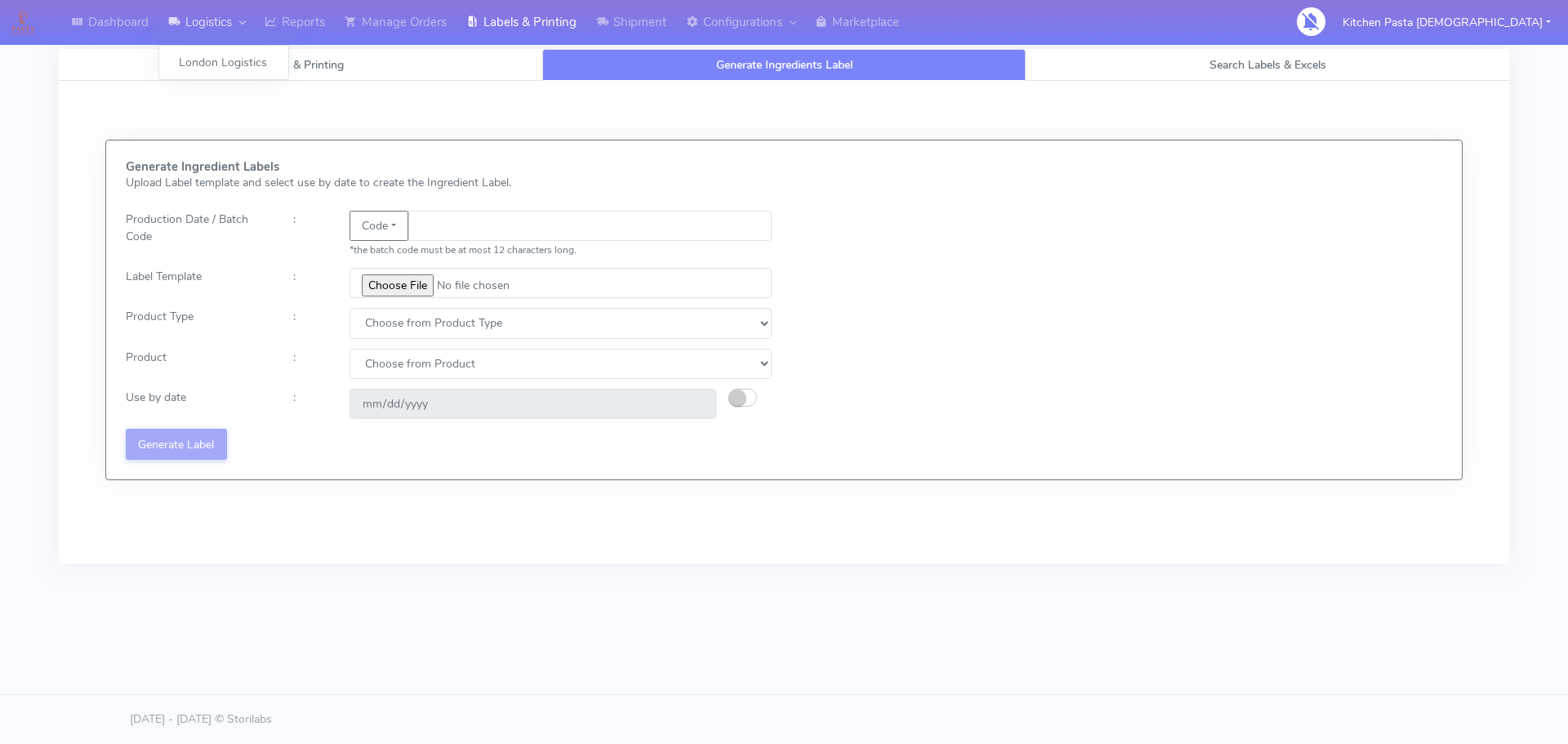
click at [208, 35] on link "Logistics" at bounding box center [207, 22] width 96 height 45
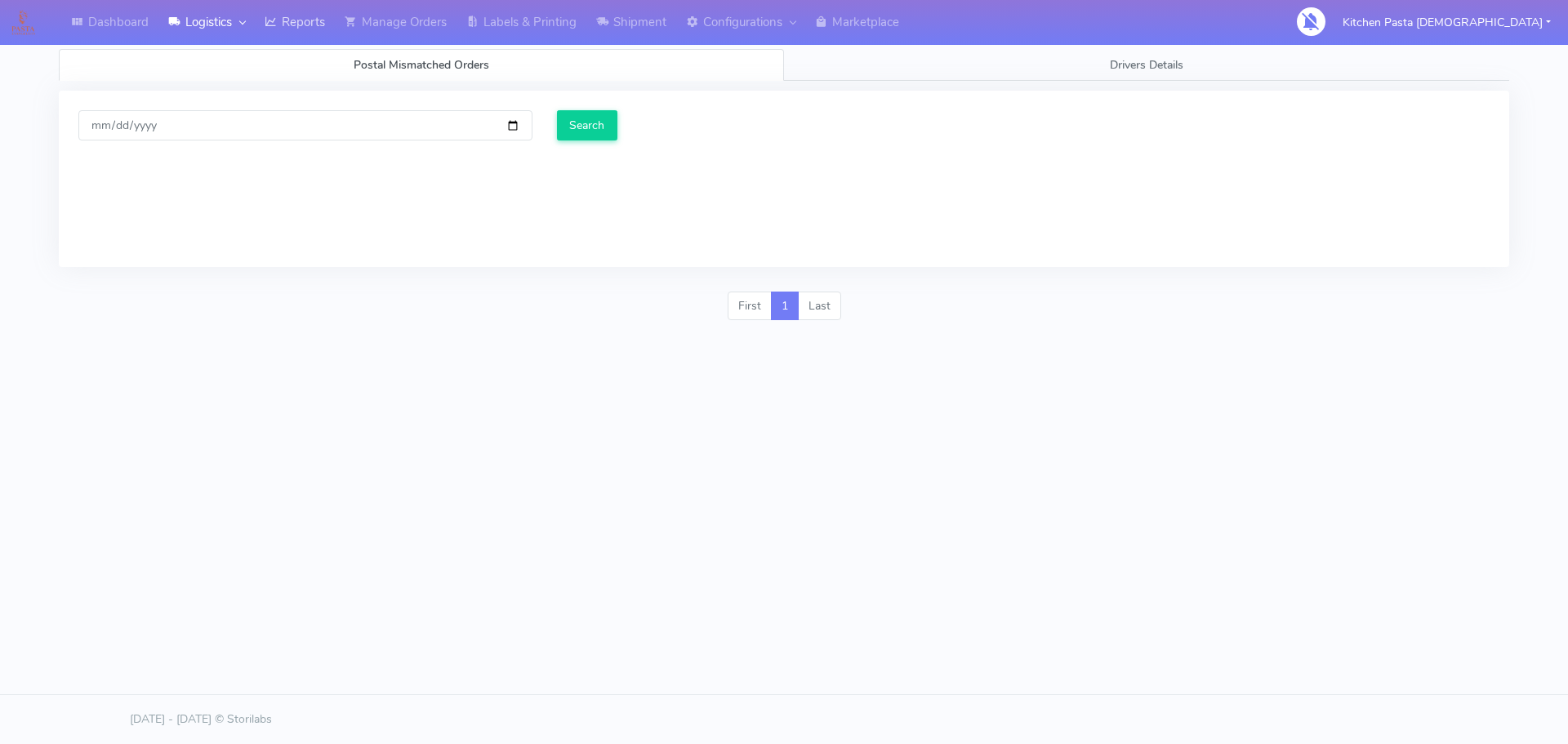
click at [287, 25] on link "Reports" at bounding box center [294, 22] width 80 height 45
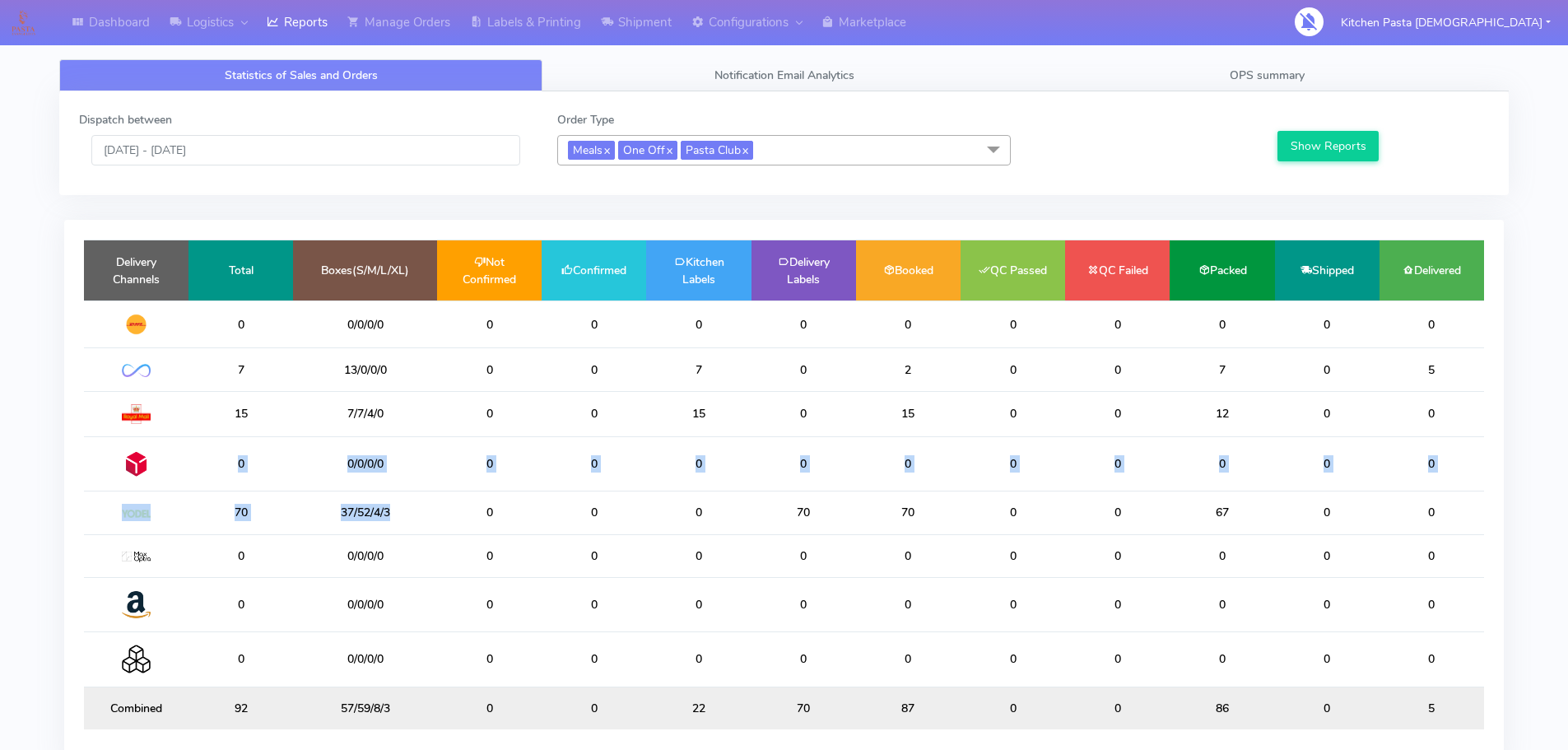
drag, startPoint x: 432, startPoint y: 516, endPoint x: 236, endPoint y: 484, distance: 198.6
click at [236, 484] on table "Delivery Channels Total Boxes(S/M/L/XL) Not Confirmed Confirmed Kitchen Labels …" at bounding box center [784, 483] width 1400 height 489
click at [601, 501] on td "0" at bounding box center [593, 513] width 104 height 43
drag, startPoint x: 686, startPoint y: 519, endPoint x: 515, endPoint y: 522, distance: 171.0
click at [515, 522] on tr "70 37/52/4/3 0 0 0 70 70 0 0 67 0 0" at bounding box center [784, 513] width 1400 height 43
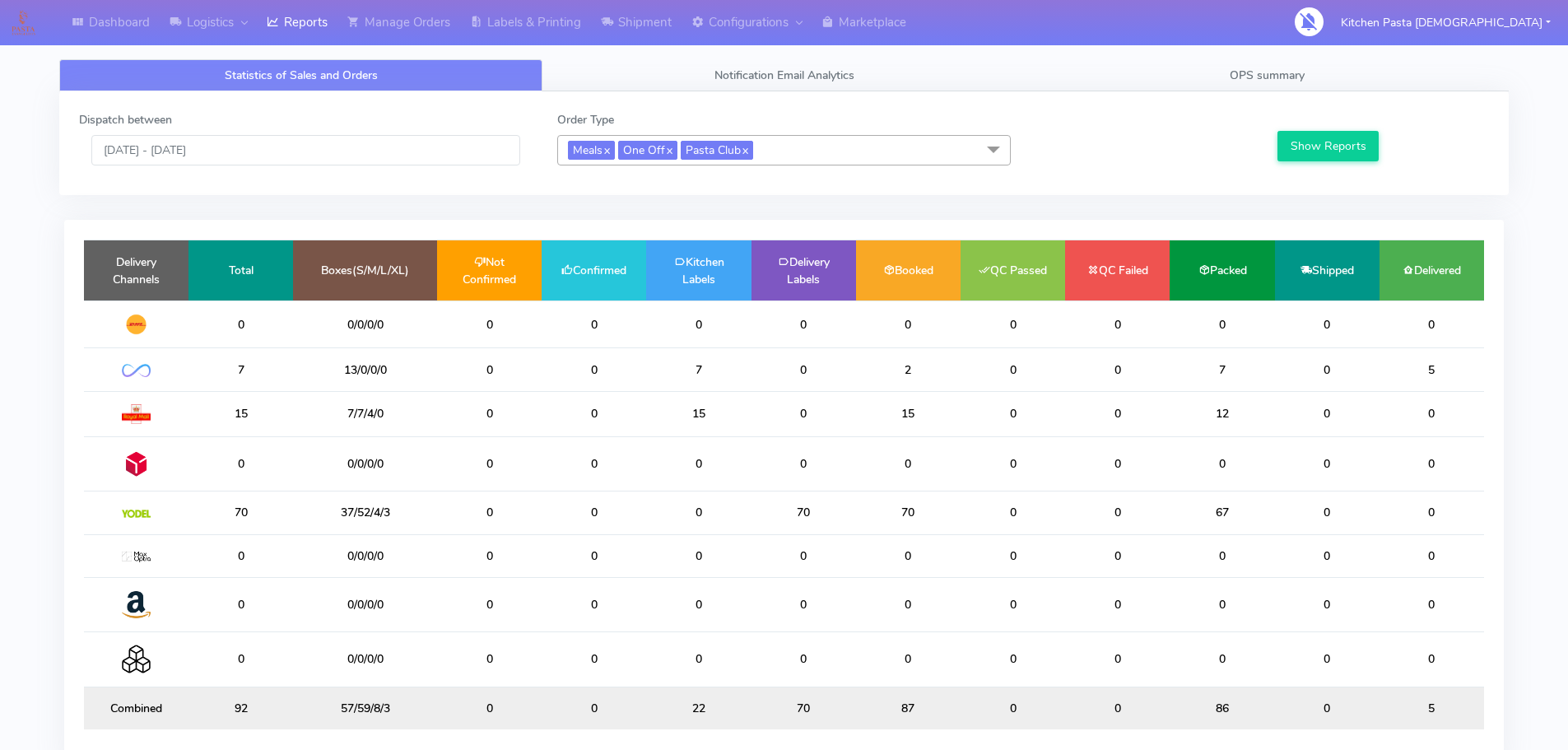
click at [1348, 93] on div "Dispatch between 06/10/2025 - 06/10/2025 Order Type Meals x One Off x Pasta Clu…" at bounding box center [784, 143] width 1450 height 104
click at [1355, 78] on link "OPS summary" at bounding box center [1268, 75] width 484 height 32
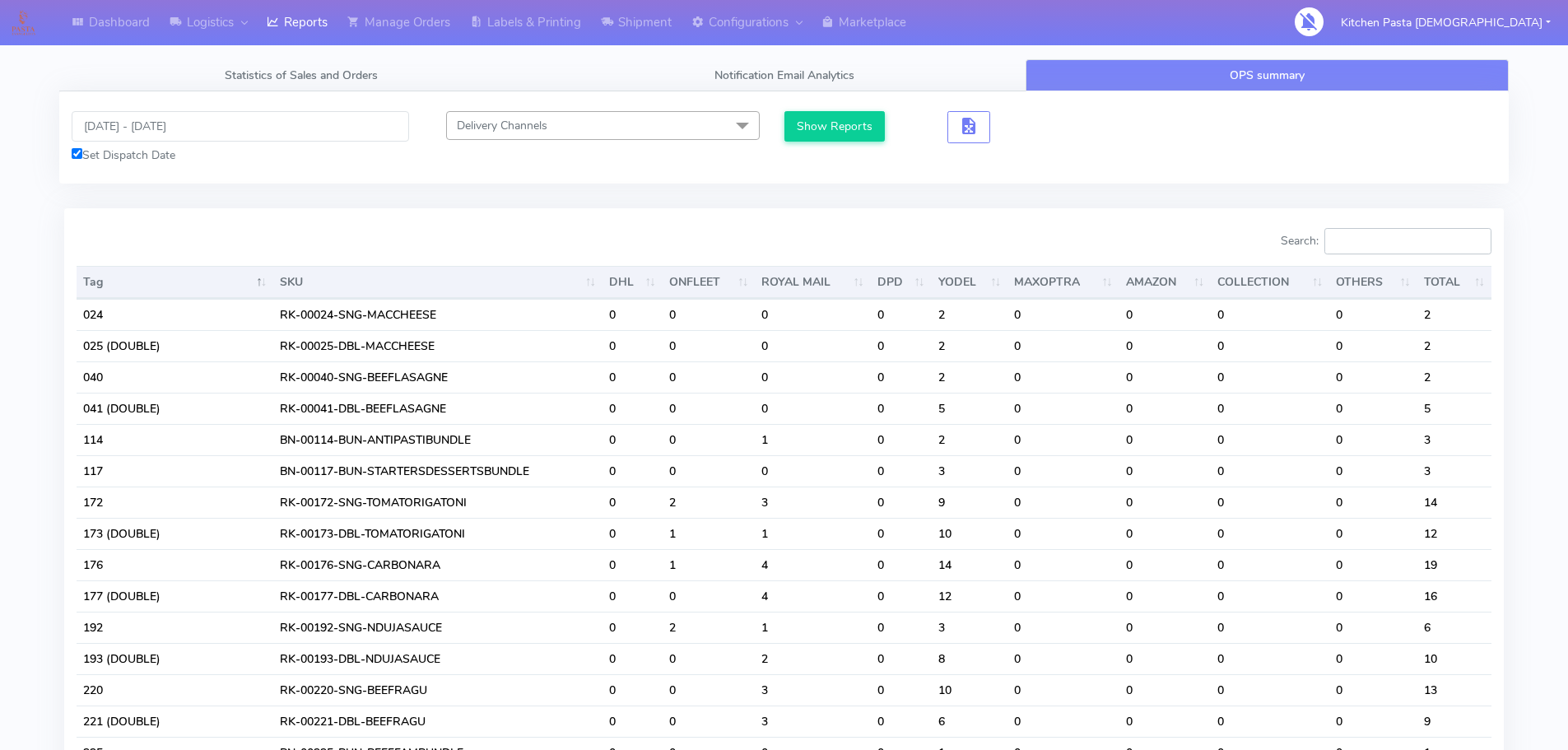
click at [1415, 237] on input "Search:" at bounding box center [1408, 241] width 167 height 27
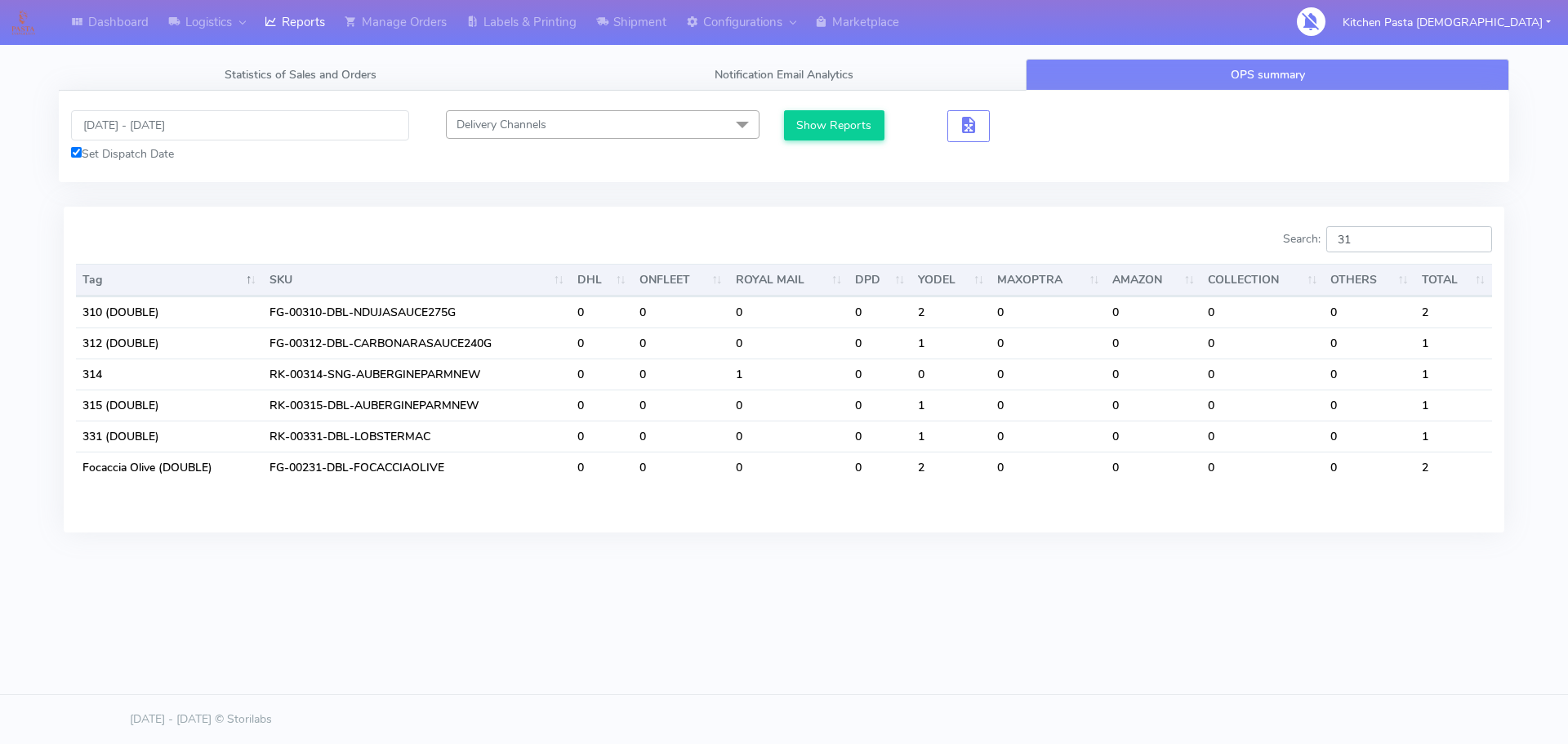
type input "31"
click at [232, 125] on input "[DATE] - [DATE]" at bounding box center [240, 125] width 338 height 30
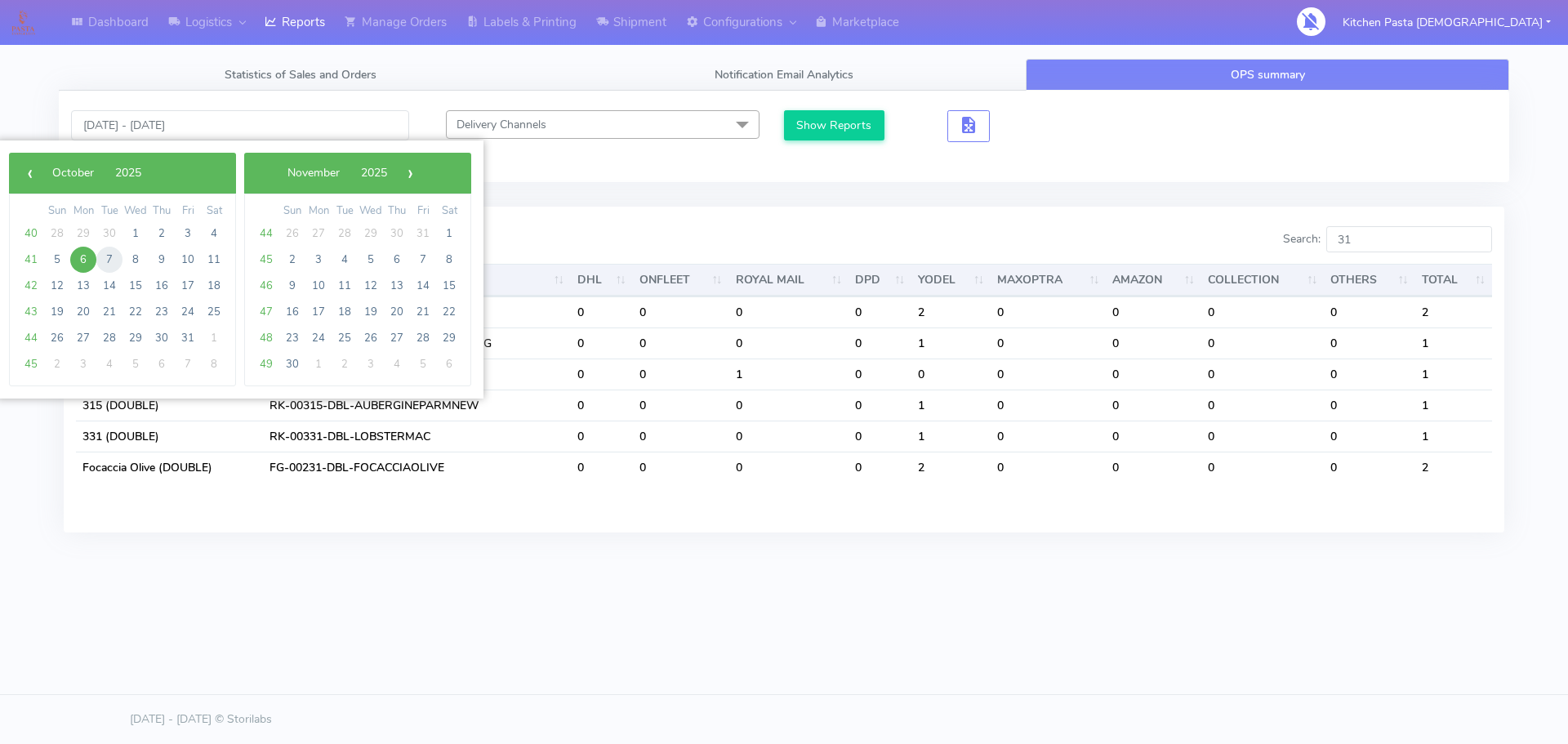
click at [110, 261] on span "7" at bounding box center [109, 259] width 26 height 26
type input "07/10/2025 - 07/10/2025"
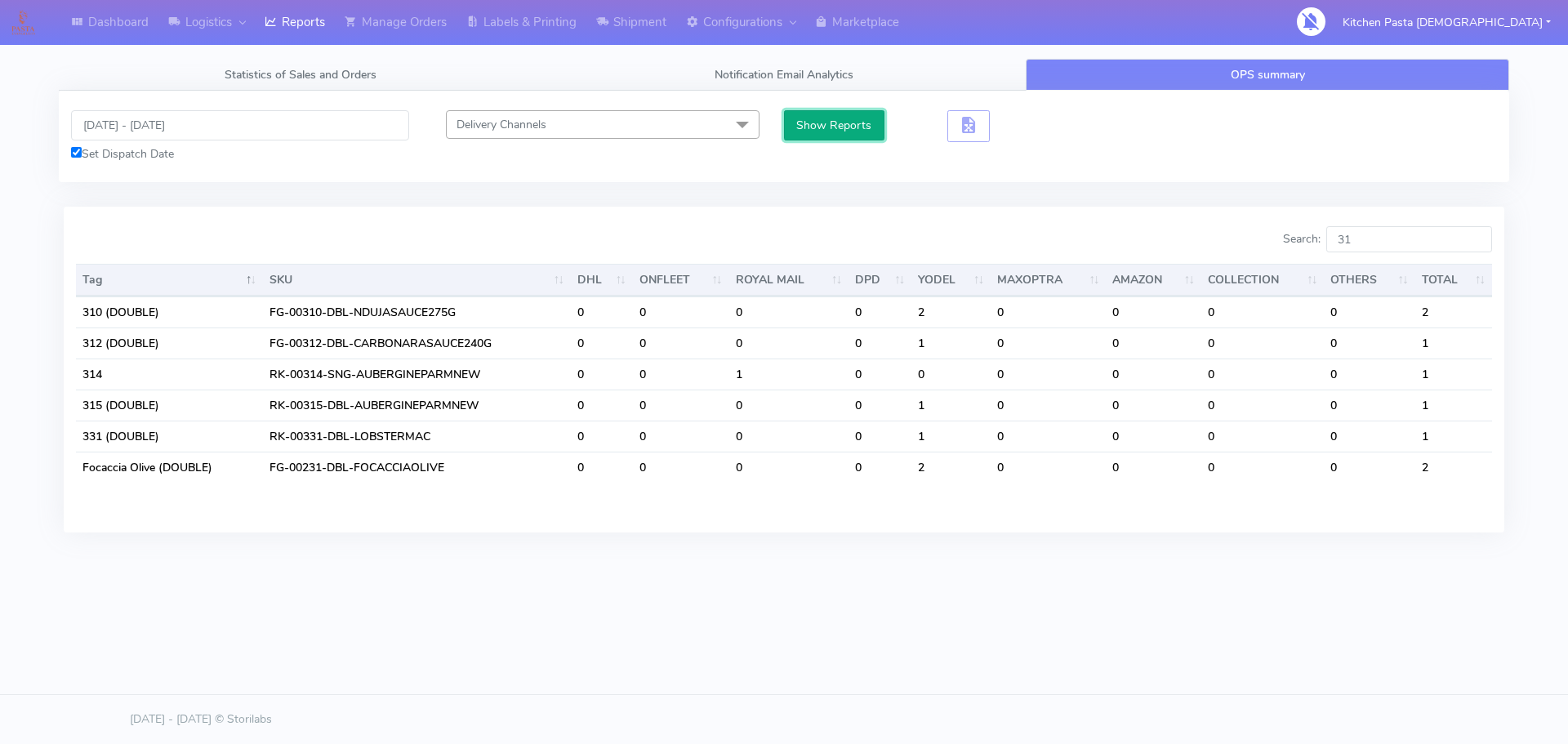
click at [809, 117] on button "Show Reports" at bounding box center [834, 125] width 101 height 30
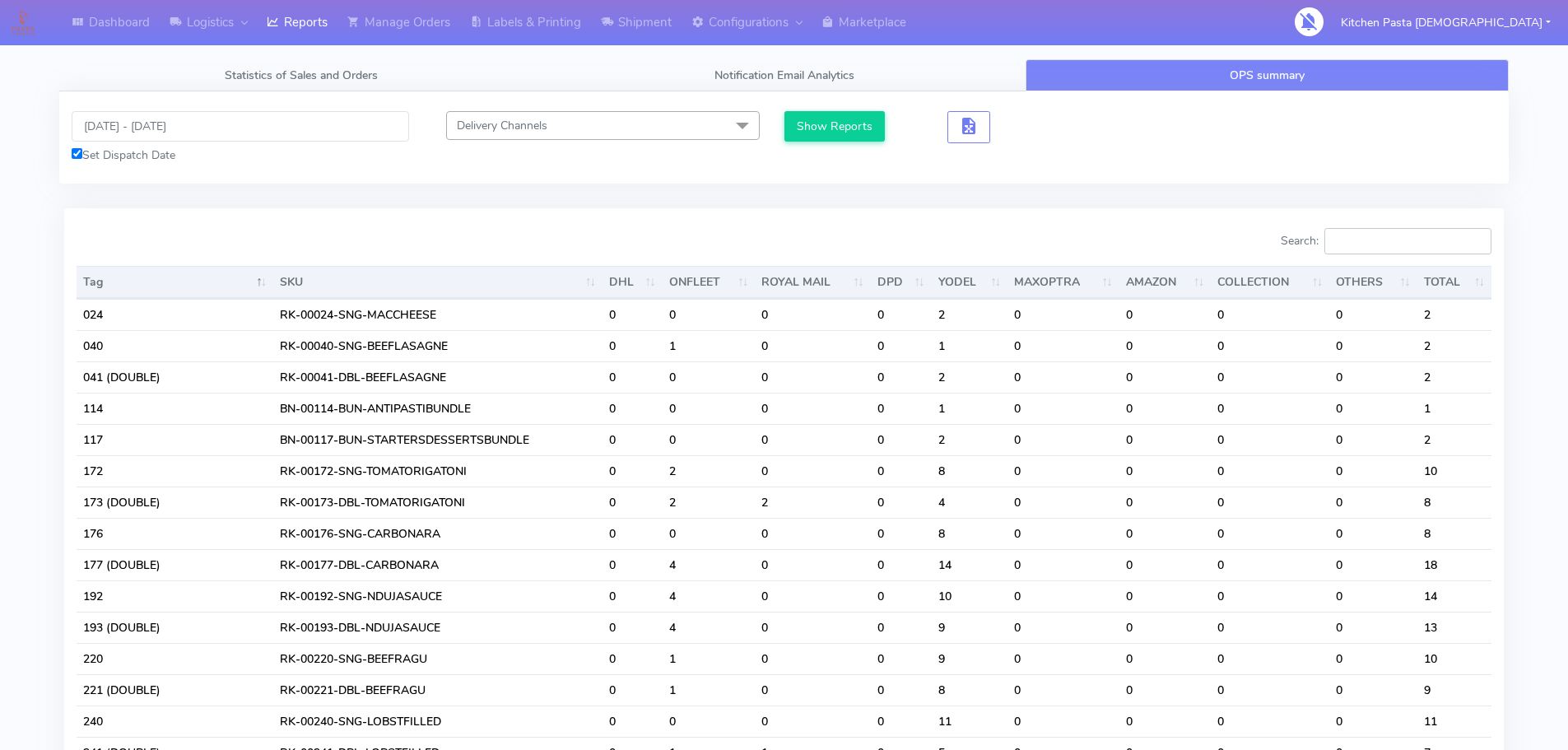
click at [1366, 254] on input "Search:" at bounding box center [1408, 241] width 167 height 27
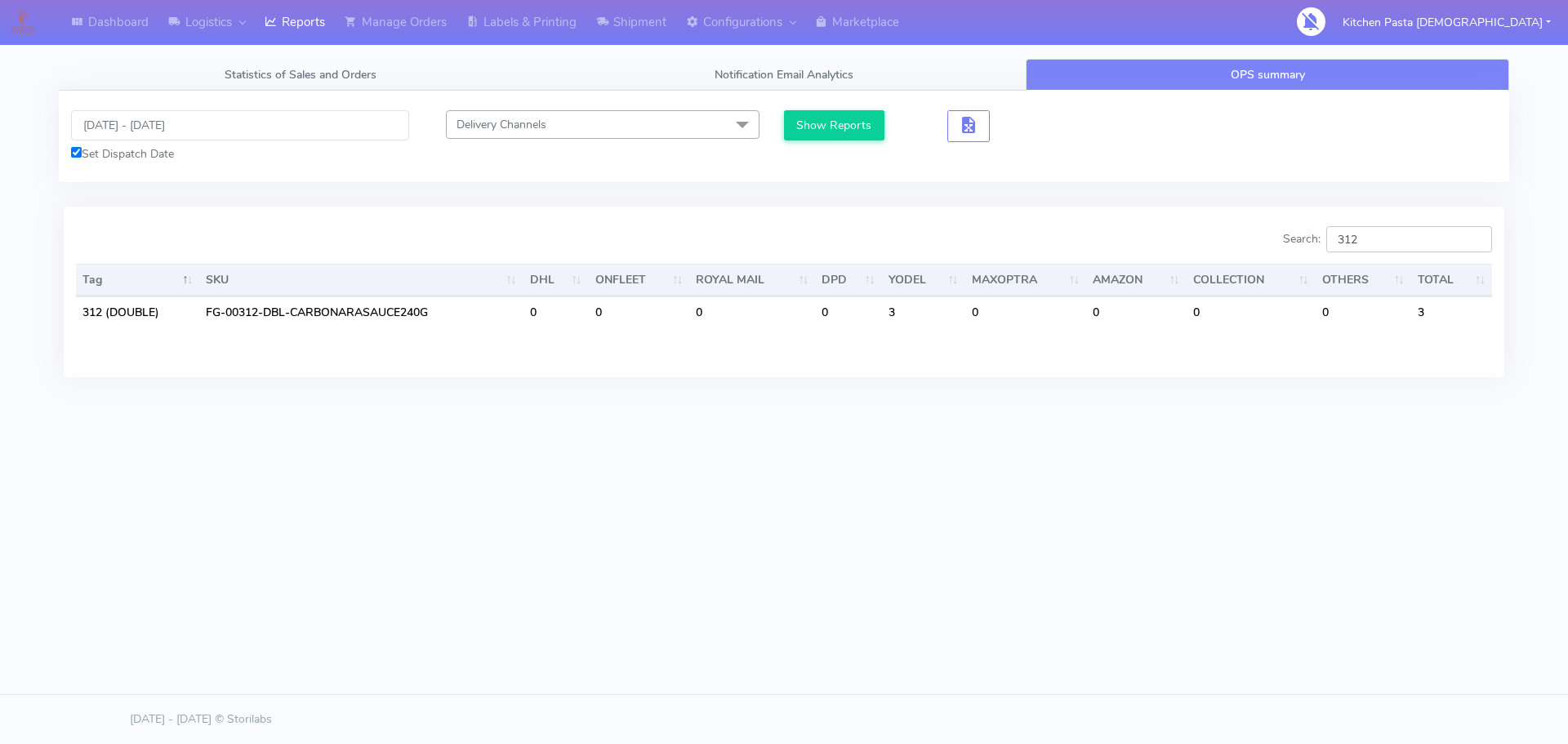
type input "312"
click at [367, 602] on body "Dashboard Logistics London Logistics Reports Manage Orders Labels & Printing Sh…" at bounding box center [784, 322] width 1568 height 644
click at [224, 28] on link "Logistics" at bounding box center [207, 22] width 96 height 45
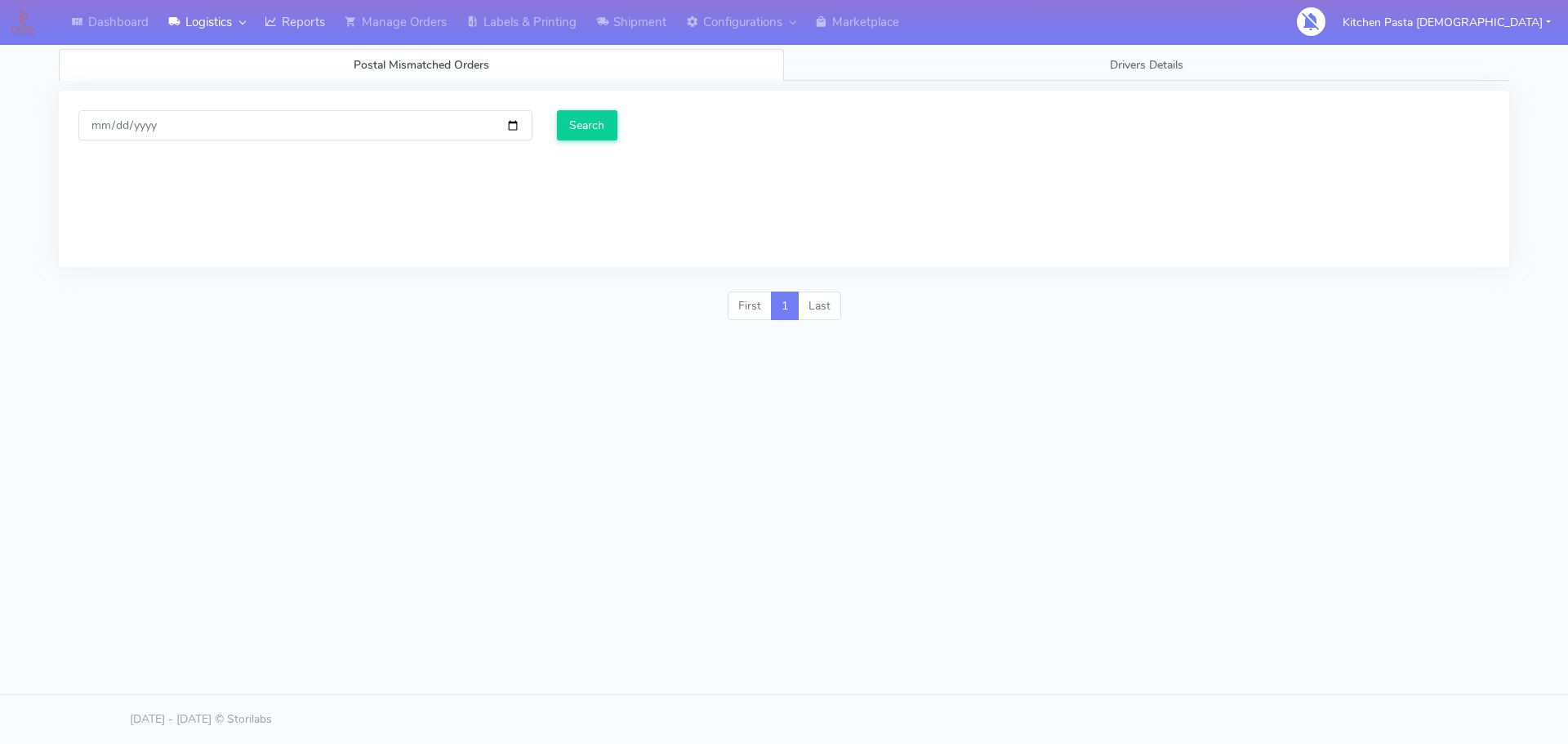
click at [265, 30] on link "Reports" at bounding box center [294, 22] width 80 height 45
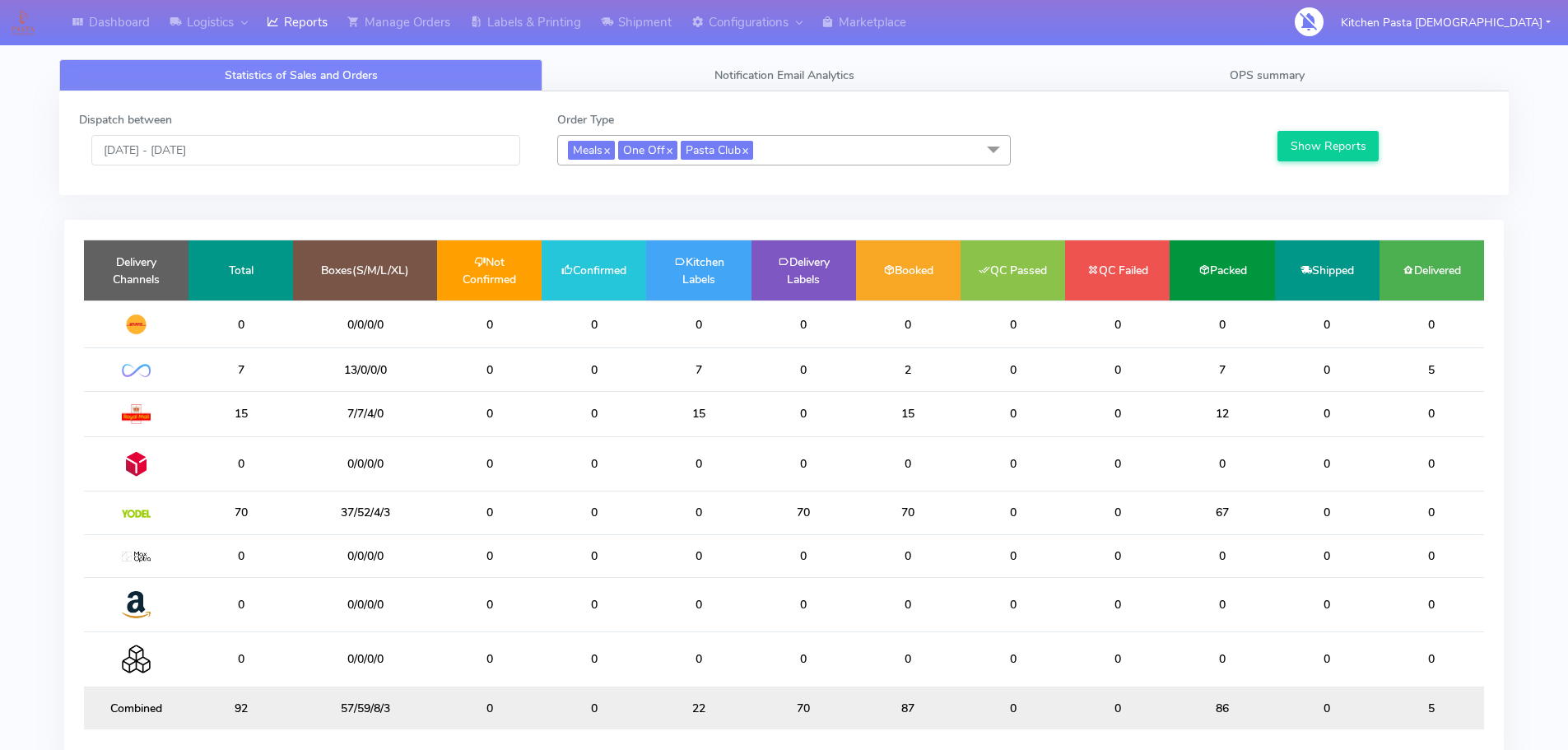
click at [545, 509] on td "0" at bounding box center [593, 513] width 104 height 43
click at [478, 519] on td "0" at bounding box center [489, 513] width 104 height 43
click at [860, 144] on span "Meals x One Off x Pasta Club x" at bounding box center [784, 150] width 454 height 30
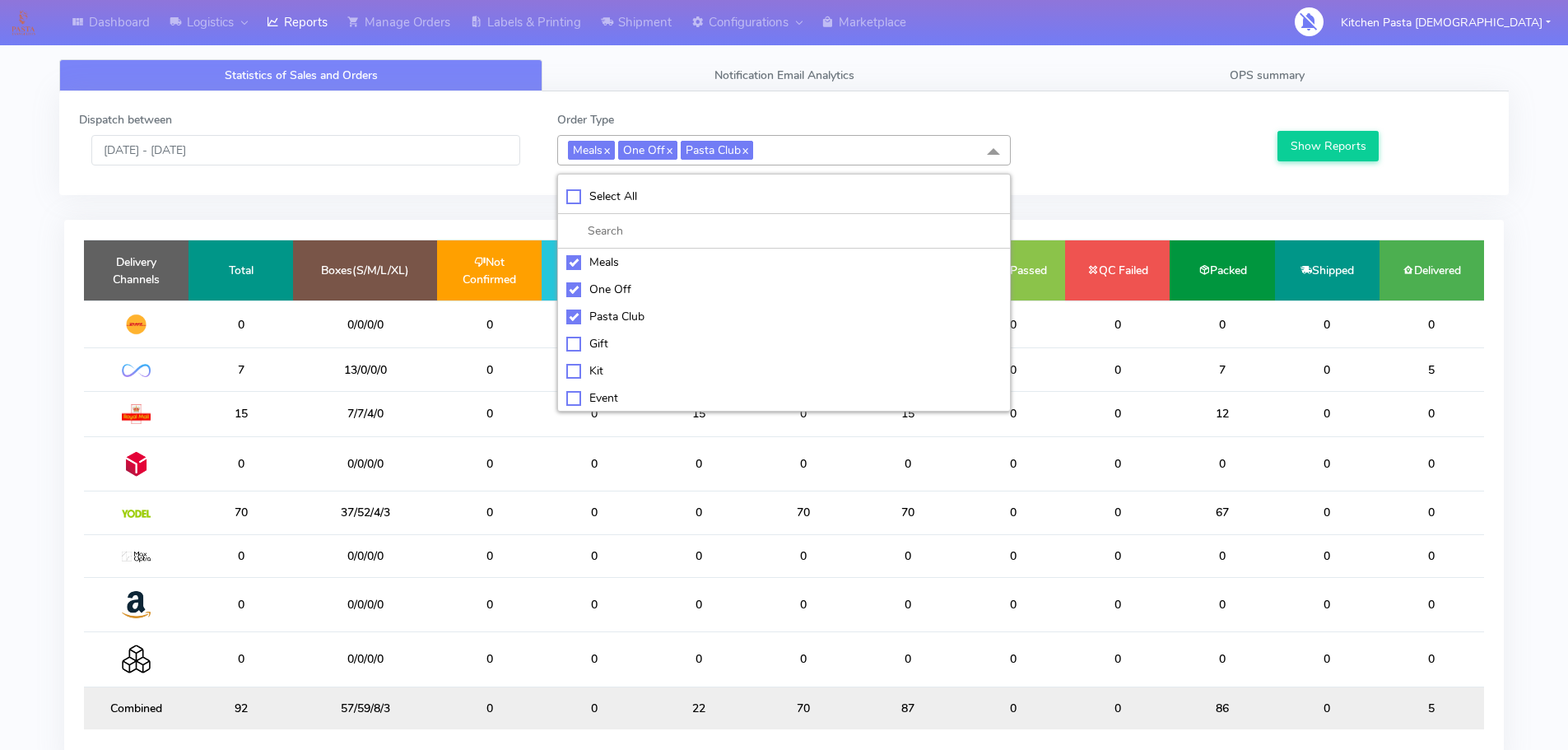
click at [598, 322] on div "Pasta Club" at bounding box center [784, 317] width 435 height 17
checkbox input "false"
click at [606, 291] on div "One Off" at bounding box center [784, 289] width 435 height 17
checkbox input "false"
click at [608, 265] on div "Meals" at bounding box center [784, 262] width 435 height 17
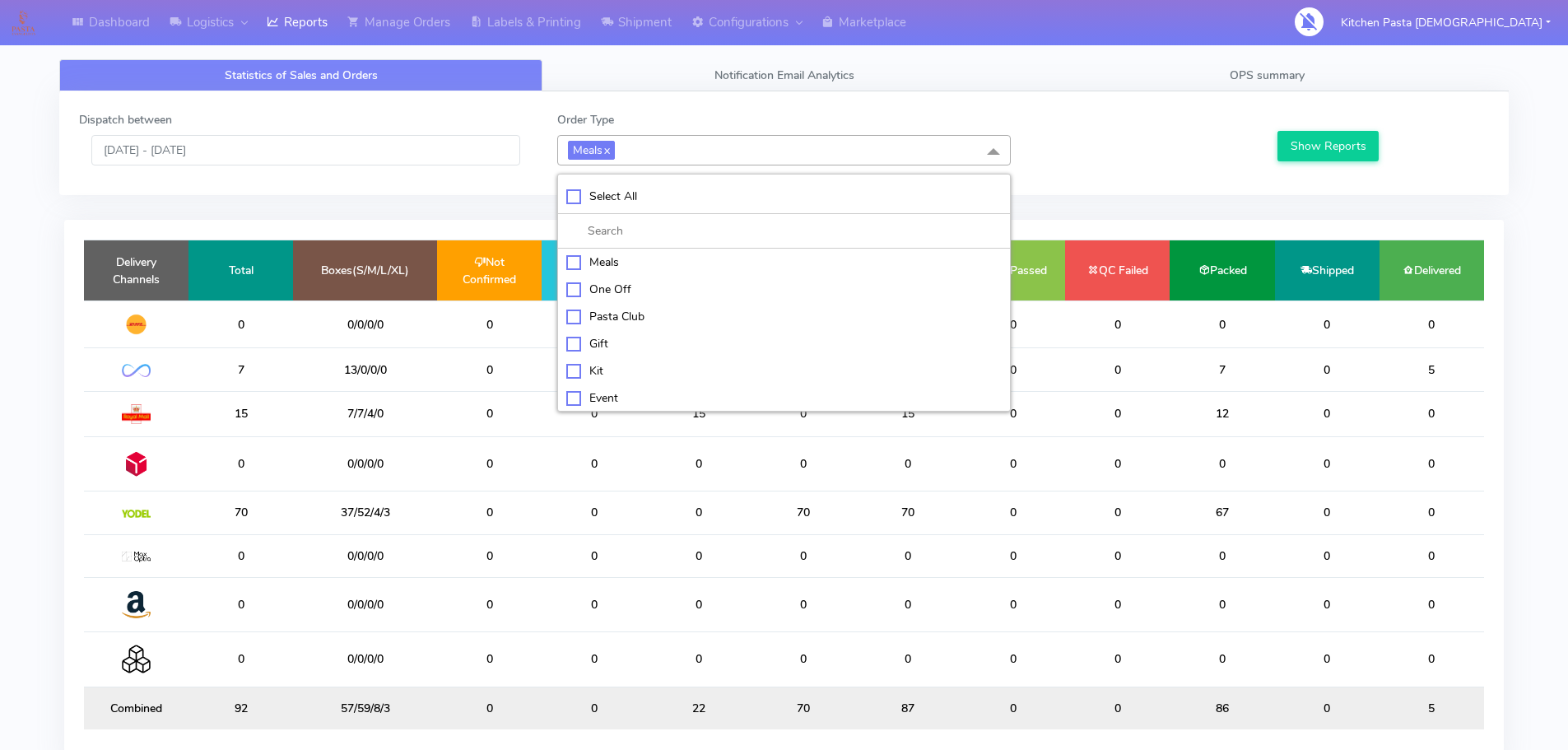
checkbox input "false"
click at [597, 369] on div "Kit" at bounding box center [784, 369] width 435 height 17
click at [1290, 154] on button "Show Reports" at bounding box center [1329, 145] width 102 height 30
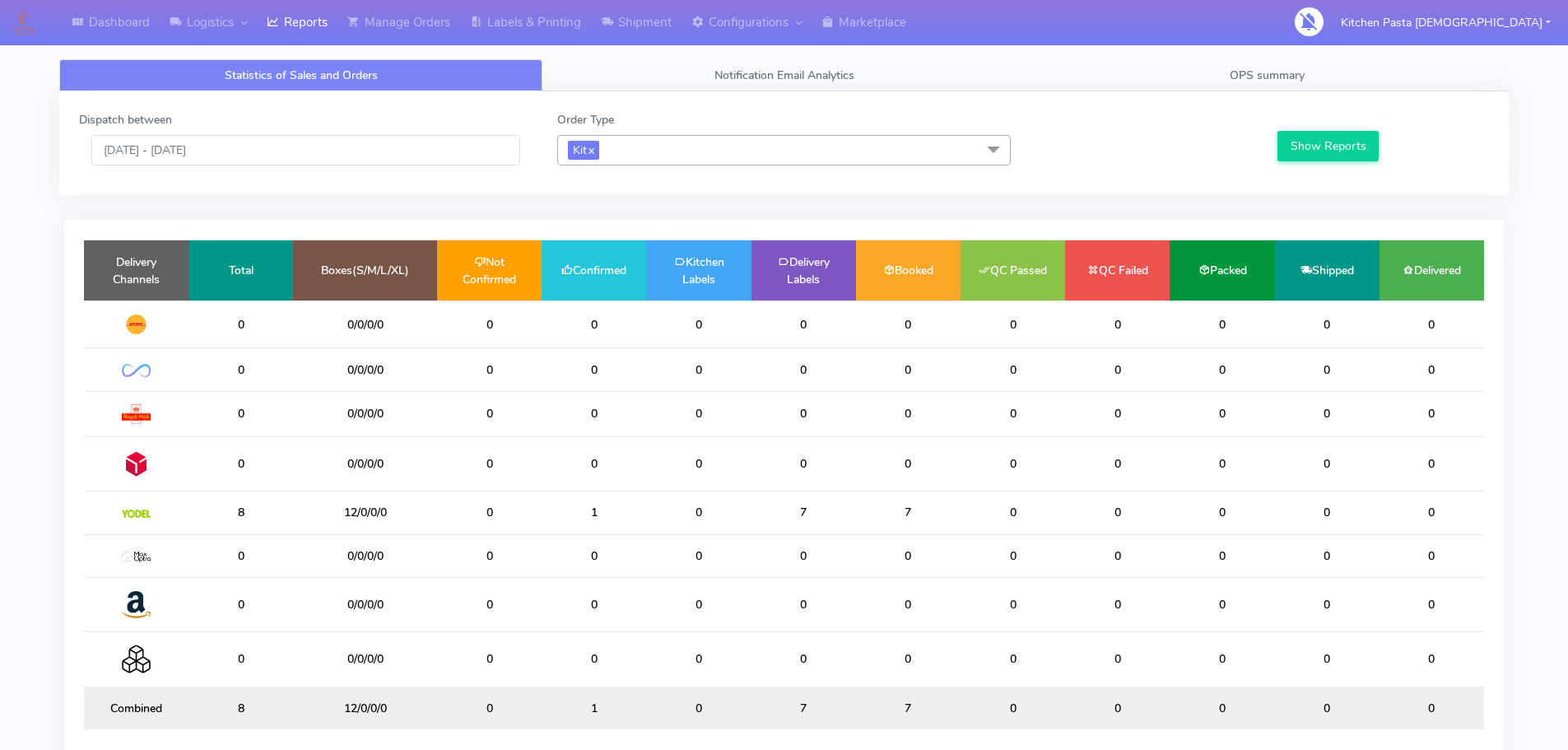
click at [706, 142] on span "Kit x" at bounding box center [784, 150] width 454 height 30
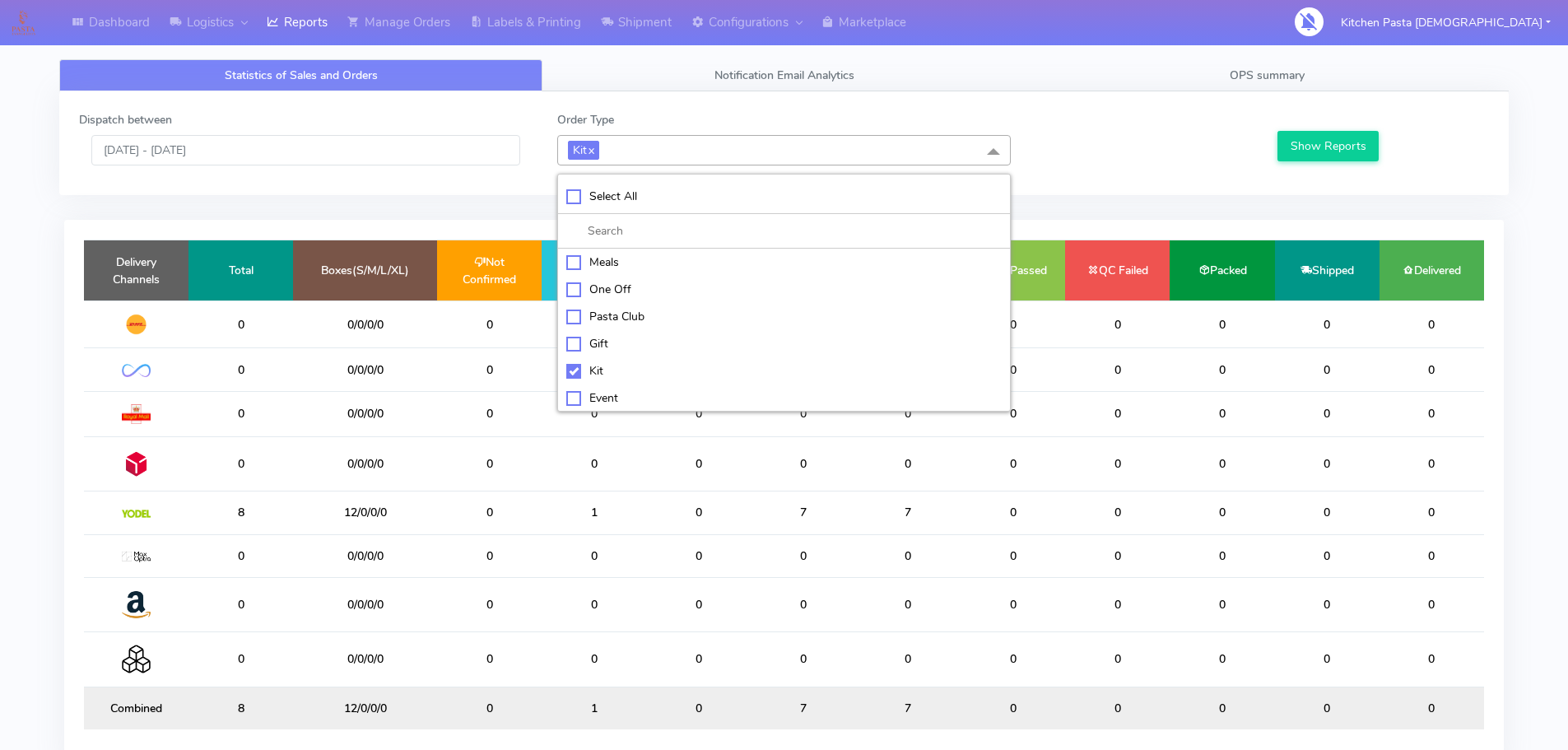
click at [592, 361] on li "Kit" at bounding box center [784, 371] width 452 height 28
checkbox input "false"
click at [588, 397] on div "ATAVI" at bounding box center [784, 396] width 435 height 17
checkbox input "true"
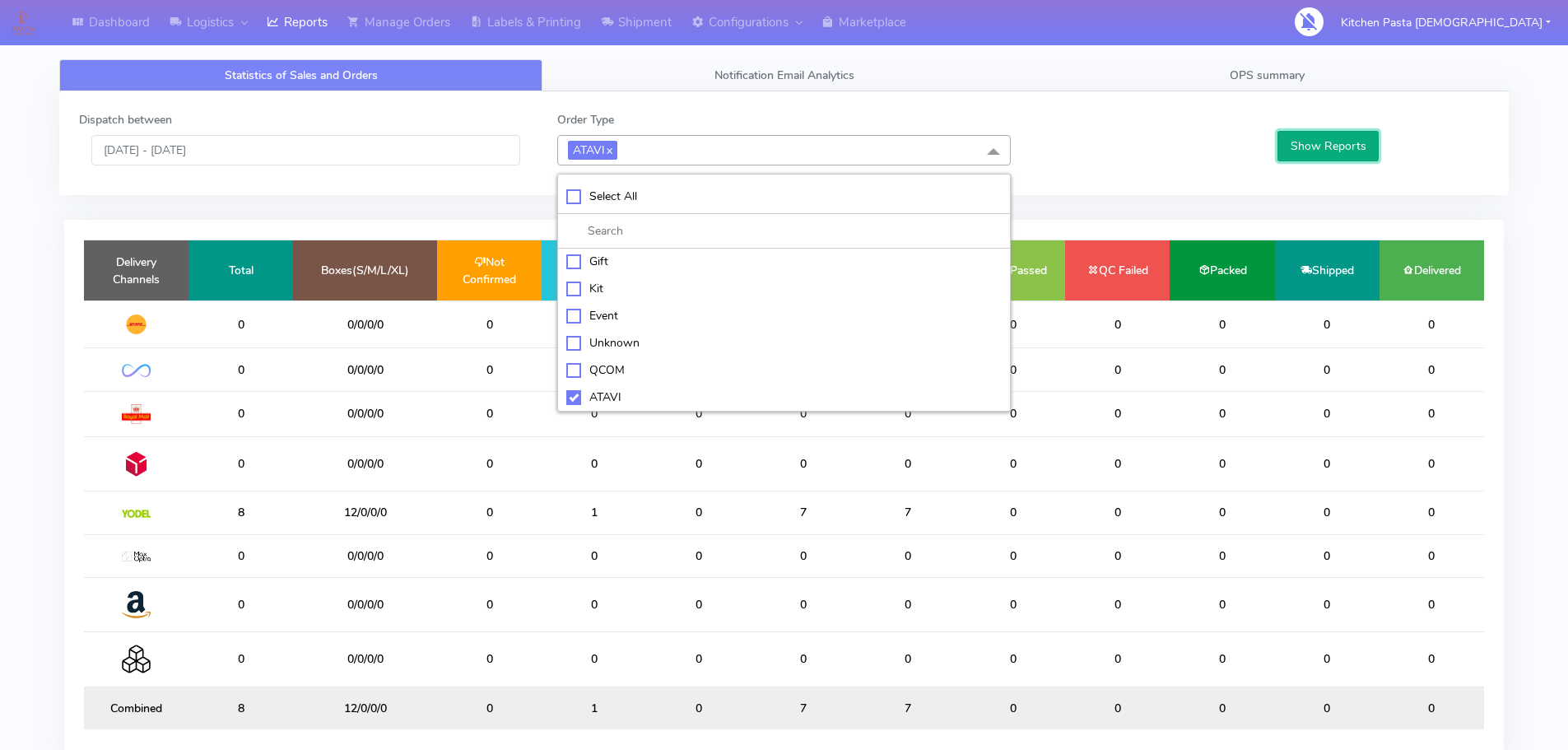
click at [1289, 151] on button "Show Reports" at bounding box center [1329, 145] width 102 height 30
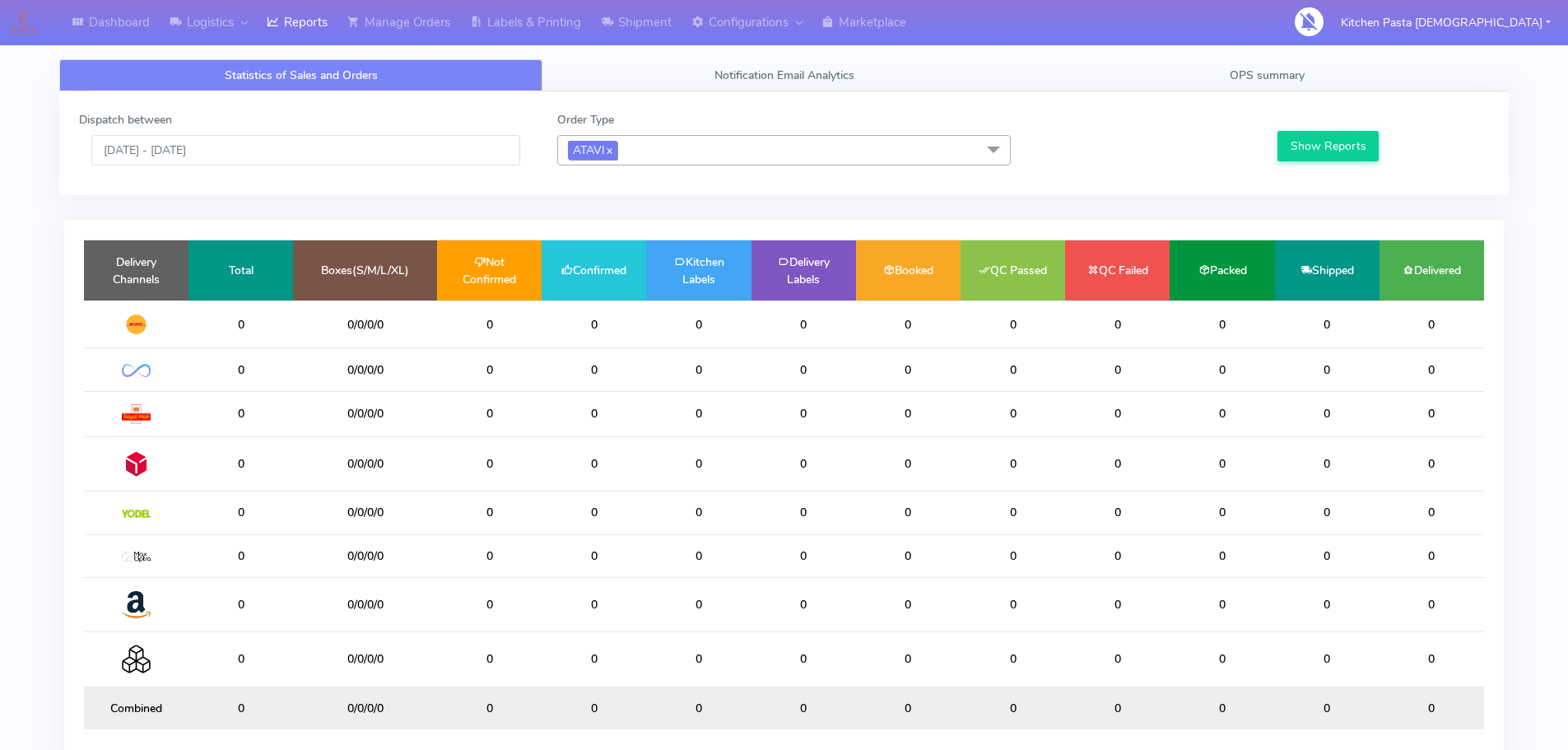
click at [612, 145] on link "x" at bounding box center [608, 150] width 8 height 17
click at [839, 151] on span "Meals x One Off x Pasta Club x" at bounding box center [784, 150] width 454 height 30
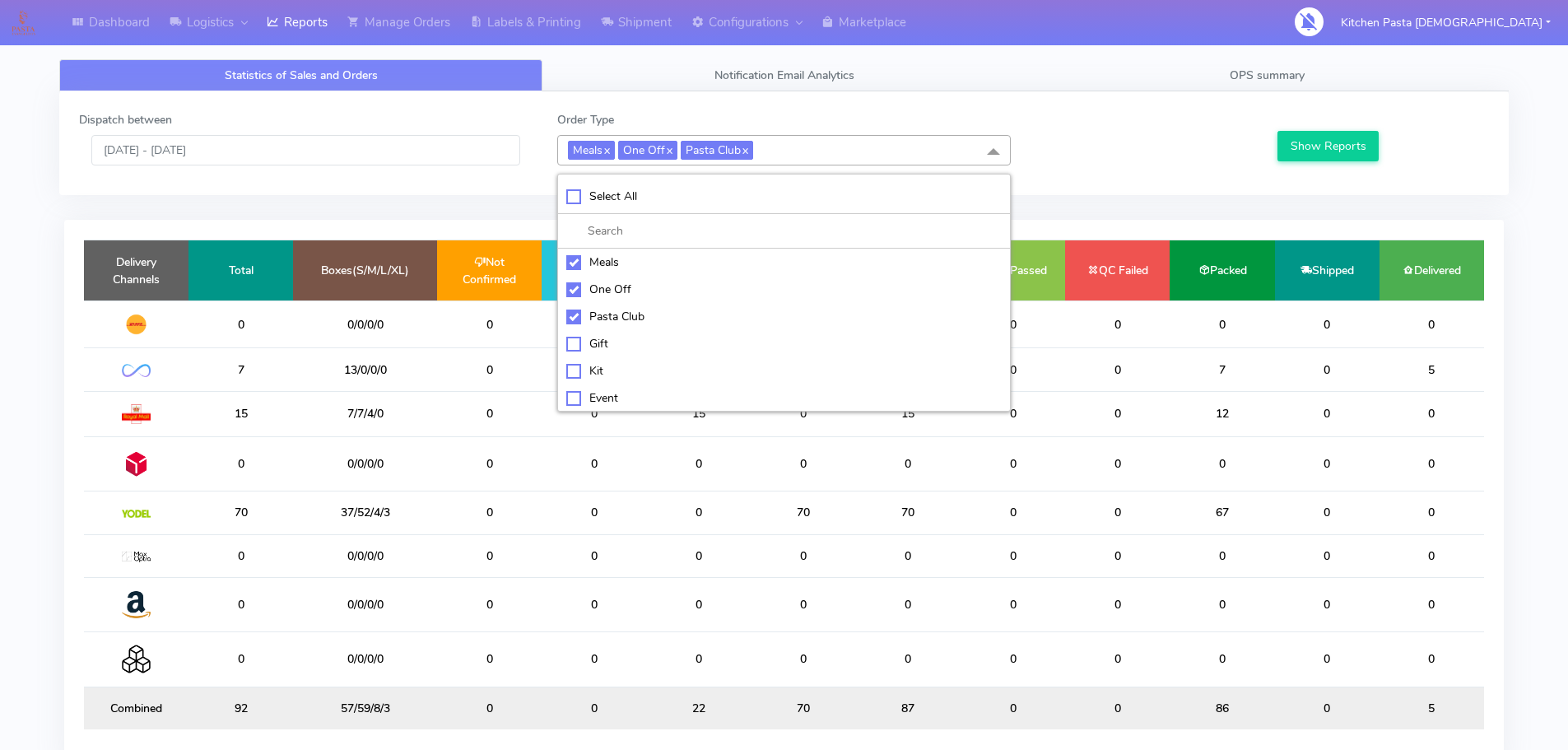
drag, startPoint x: 621, startPoint y: 256, endPoint x: 617, endPoint y: 275, distance: 19.4
click at [622, 256] on div "Meals" at bounding box center [784, 262] width 435 height 17
checkbox input "false"
click at [617, 278] on li "One Off" at bounding box center [784, 289] width 452 height 28
checkbox input "false"
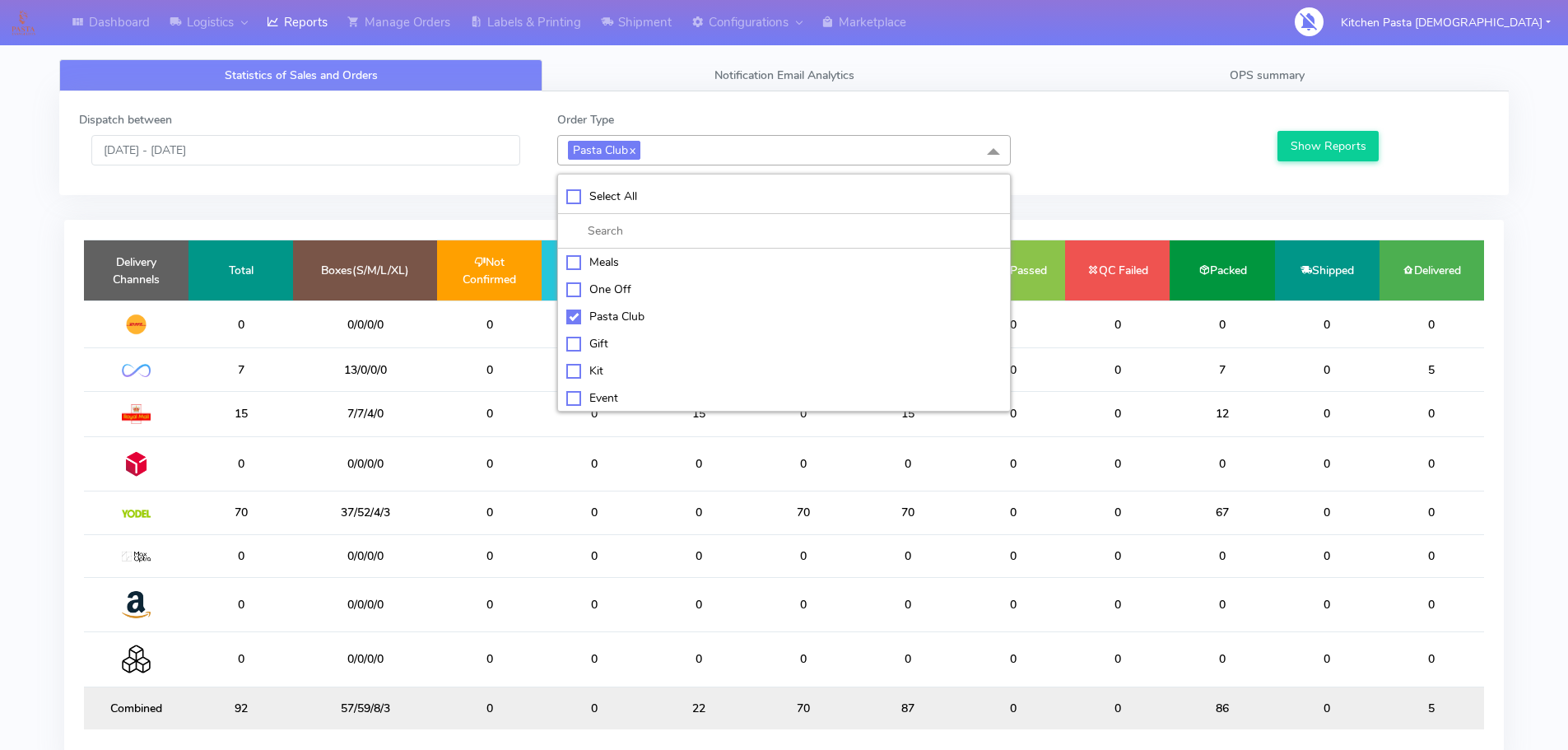
click at [617, 316] on div "Pasta Club" at bounding box center [784, 317] width 435 height 17
checkbox input "false"
click at [612, 366] on div "Kit" at bounding box center [784, 369] width 435 height 17
checkbox input "true"
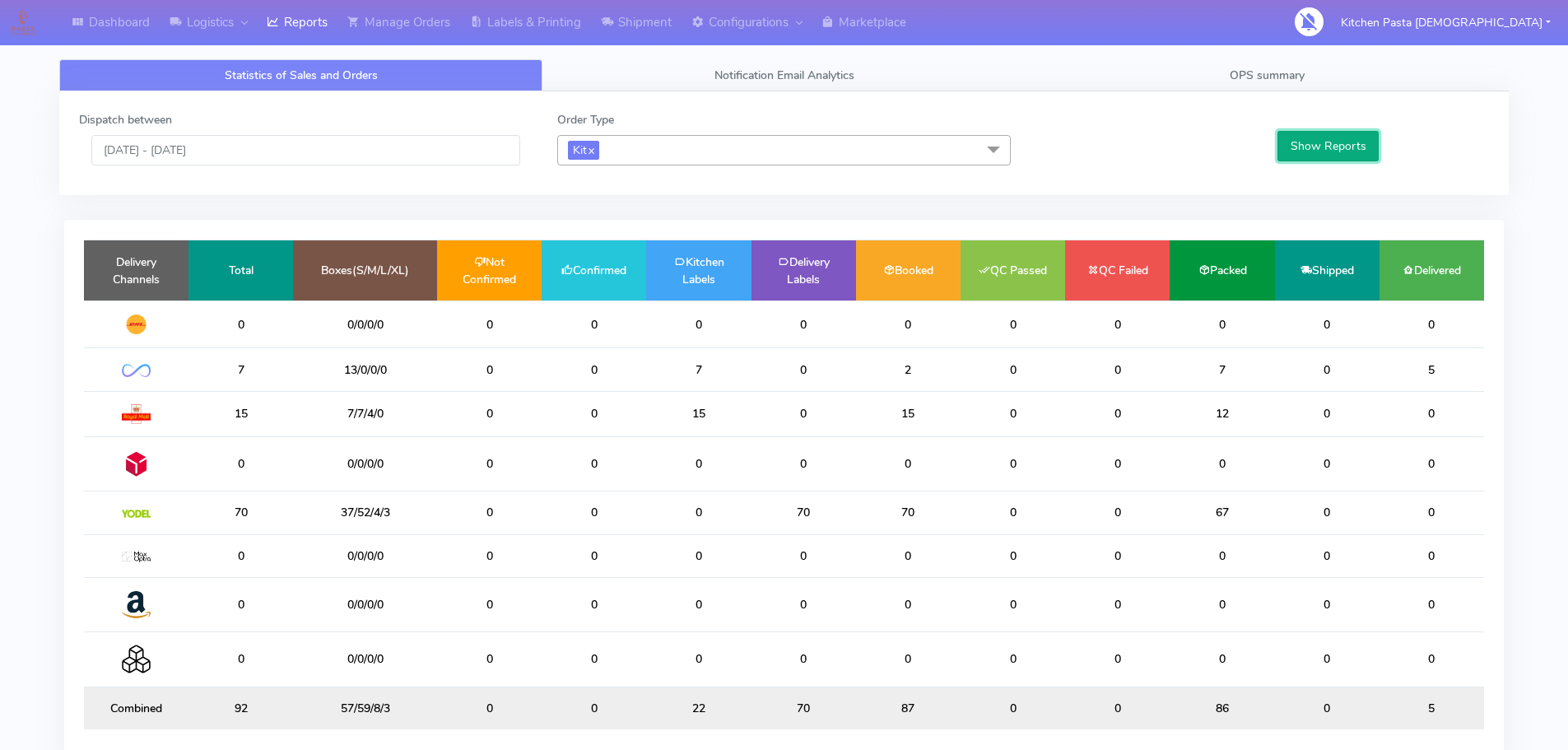
click at [1297, 154] on button "Show Reports" at bounding box center [1329, 145] width 102 height 30
click at [269, 152] on input "[DATE] - [DATE]" at bounding box center [306, 150] width 429 height 30
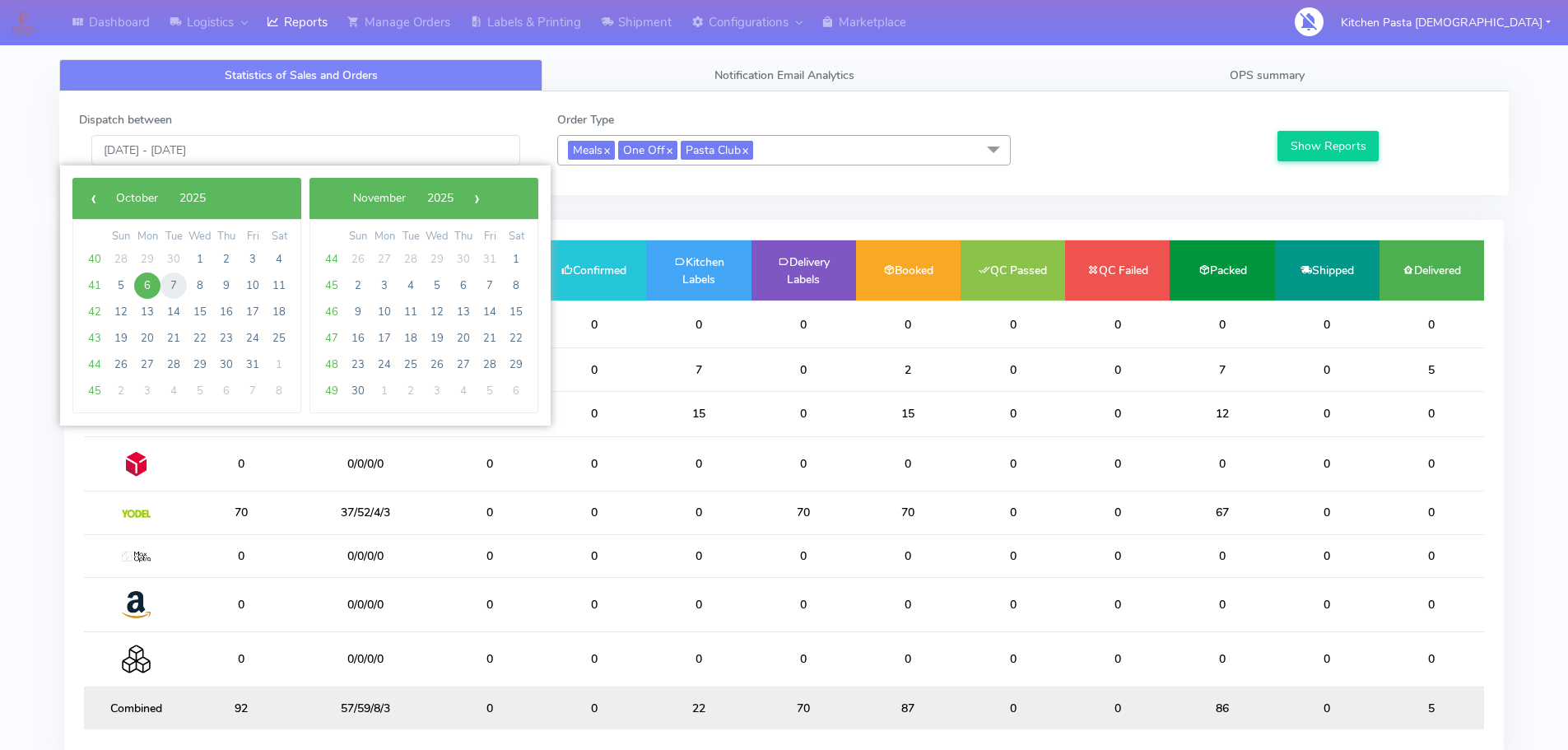
click at [162, 289] on span "7" at bounding box center [174, 286] width 27 height 27
click at [162, 288] on span "7" at bounding box center [174, 286] width 27 height 27
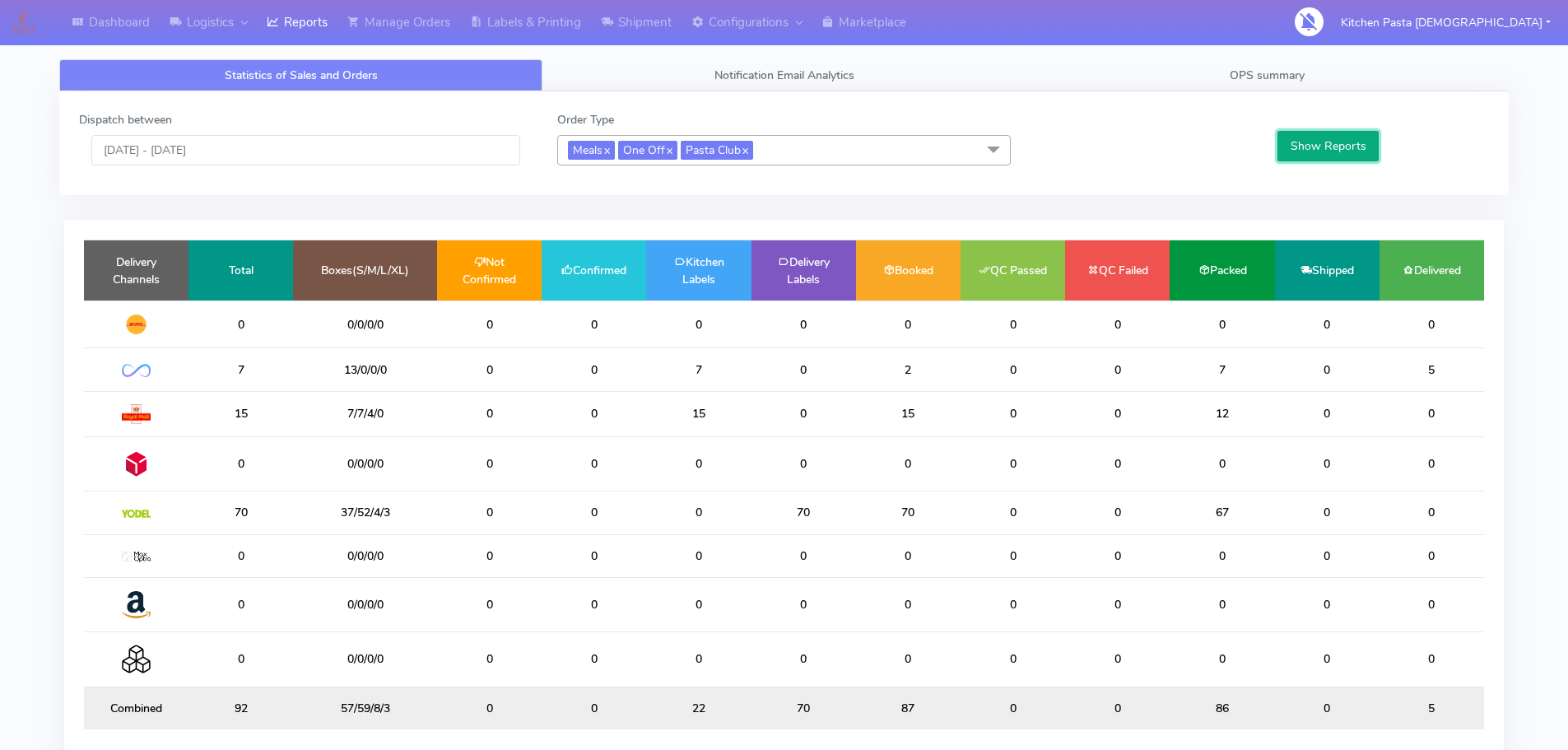
click at [1323, 137] on button "Show Reports" at bounding box center [1329, 145] width 102 height 30
click at [266, 143] on input "07/10/2025 - 07/10/2025" at bounding box center [306, 150] width 429 height 30
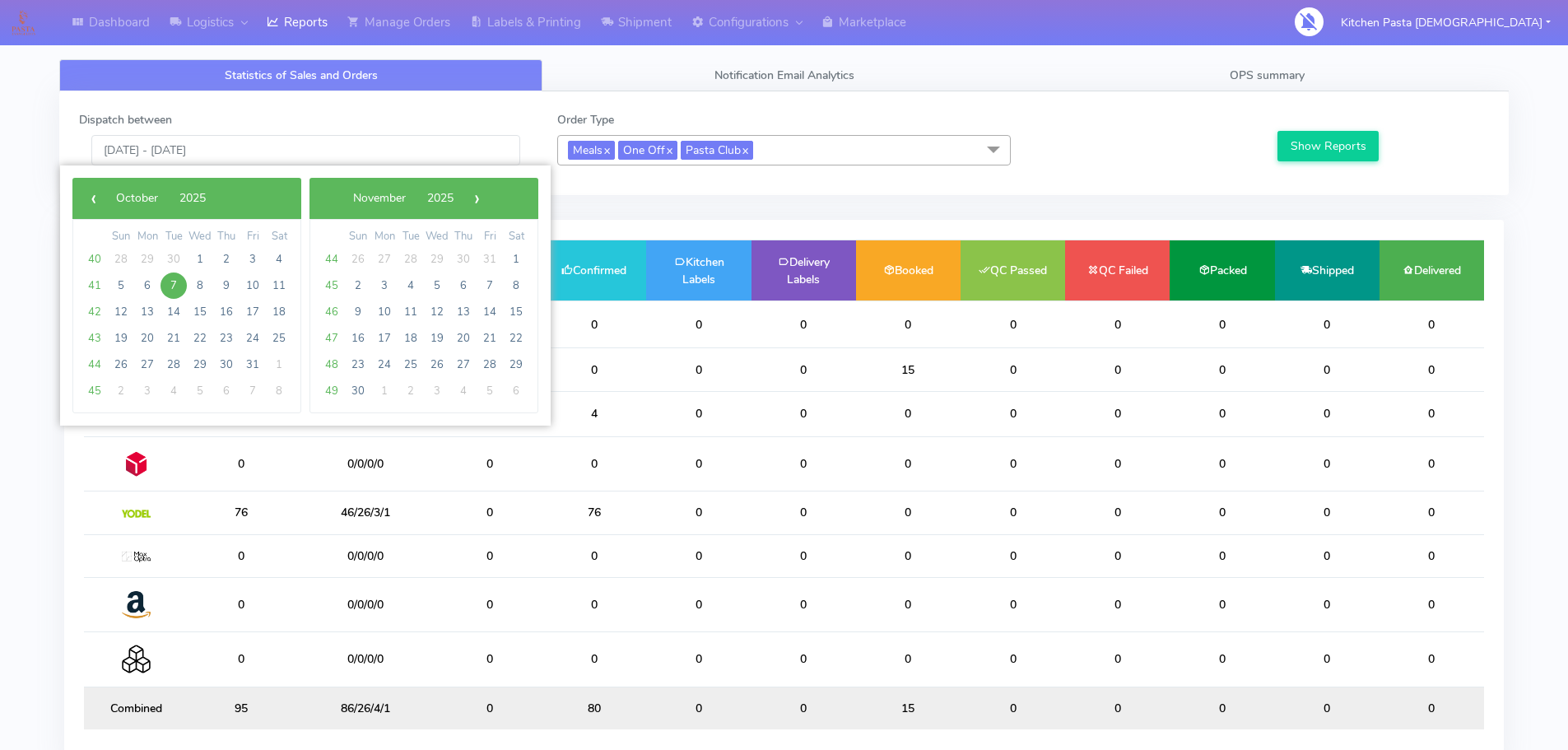
click at [207, 298] on td "15" at bounding box center [200, 311] width 27 height 27
click at [203, 290] on span "8" at bounding box center [200, 286] width 27 height 27
type input "08/10/2025 - 08/10/2025"
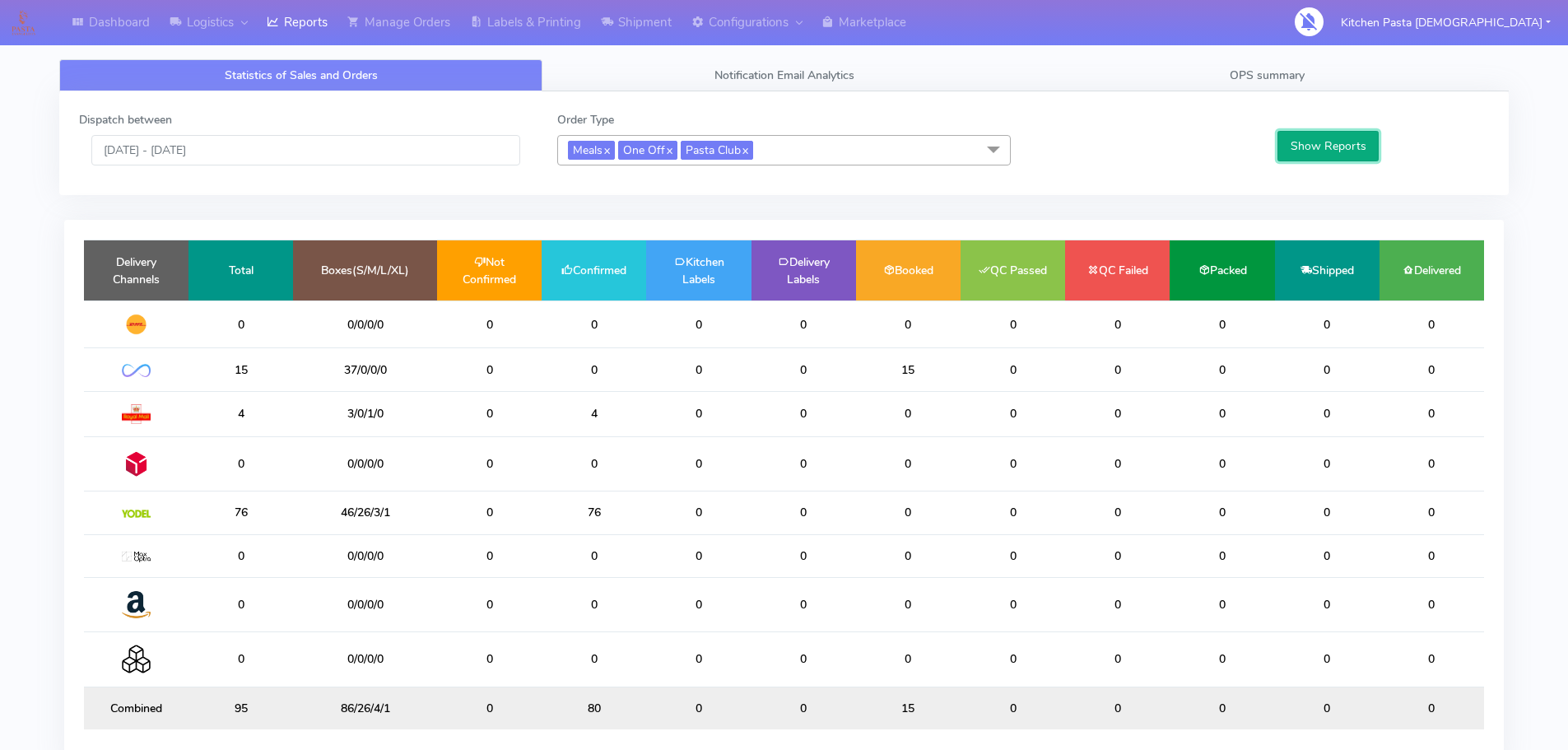
click at [1294, 137] on button "Show Reports" at bounding box center [1329, 145] width 102 height 30
